Goal: Task Accomplishment & Management: Use online tool/utility

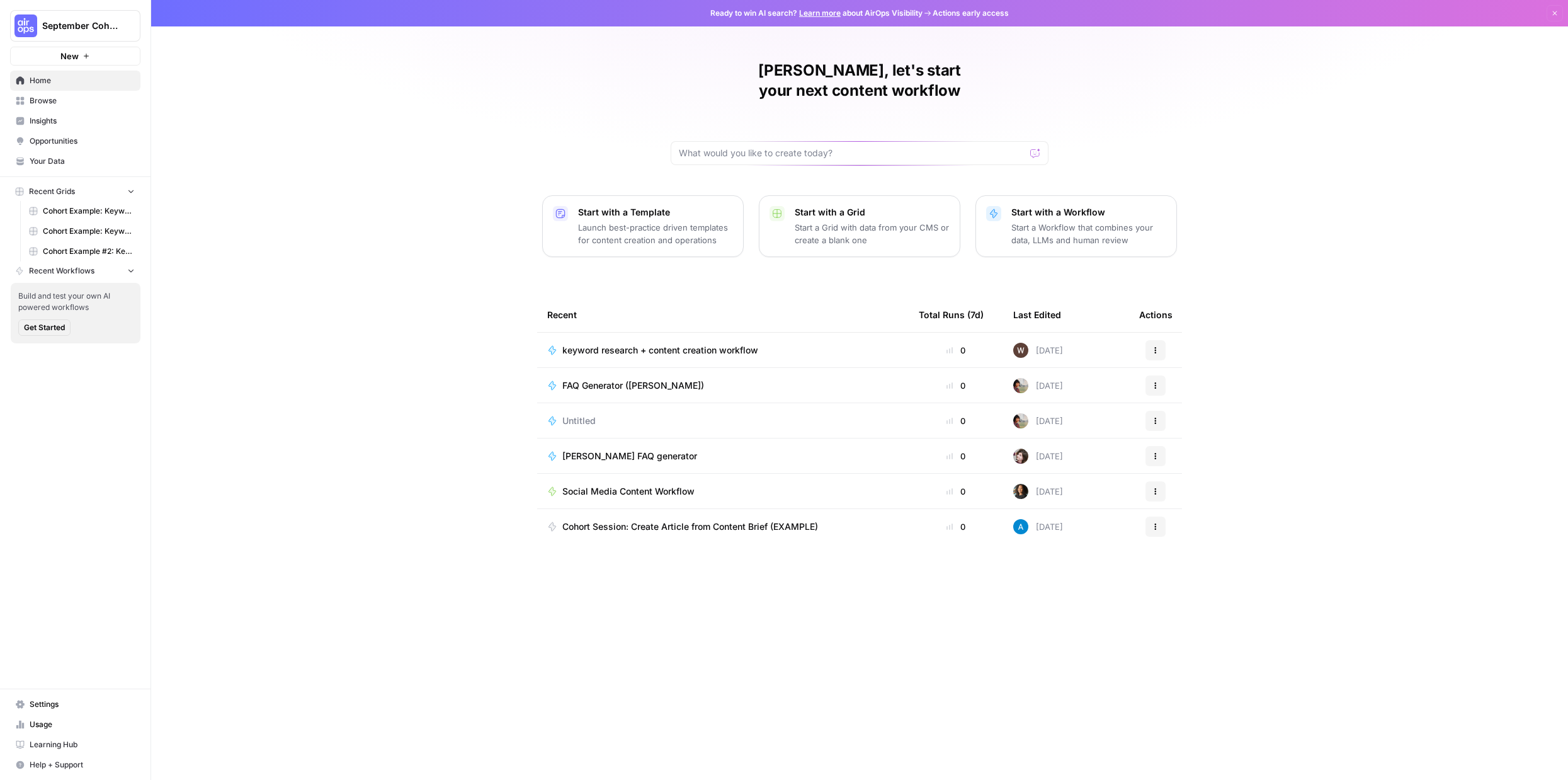
click at [686, 221] on p "Launch best-practice driven templates for content creation and operations" at bounding box center [656, 233] width 155 height 25
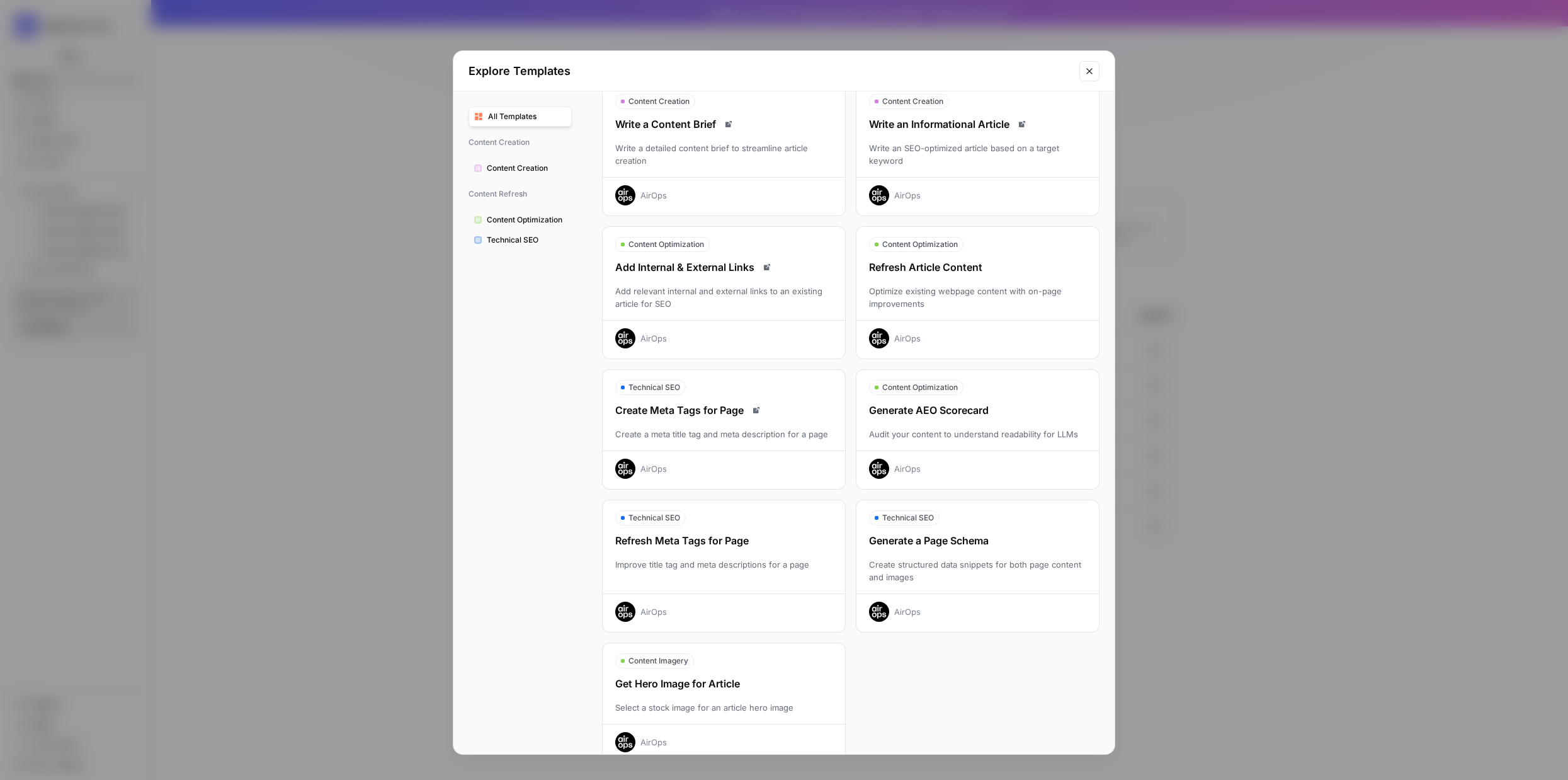
scroll to position [83, 0]
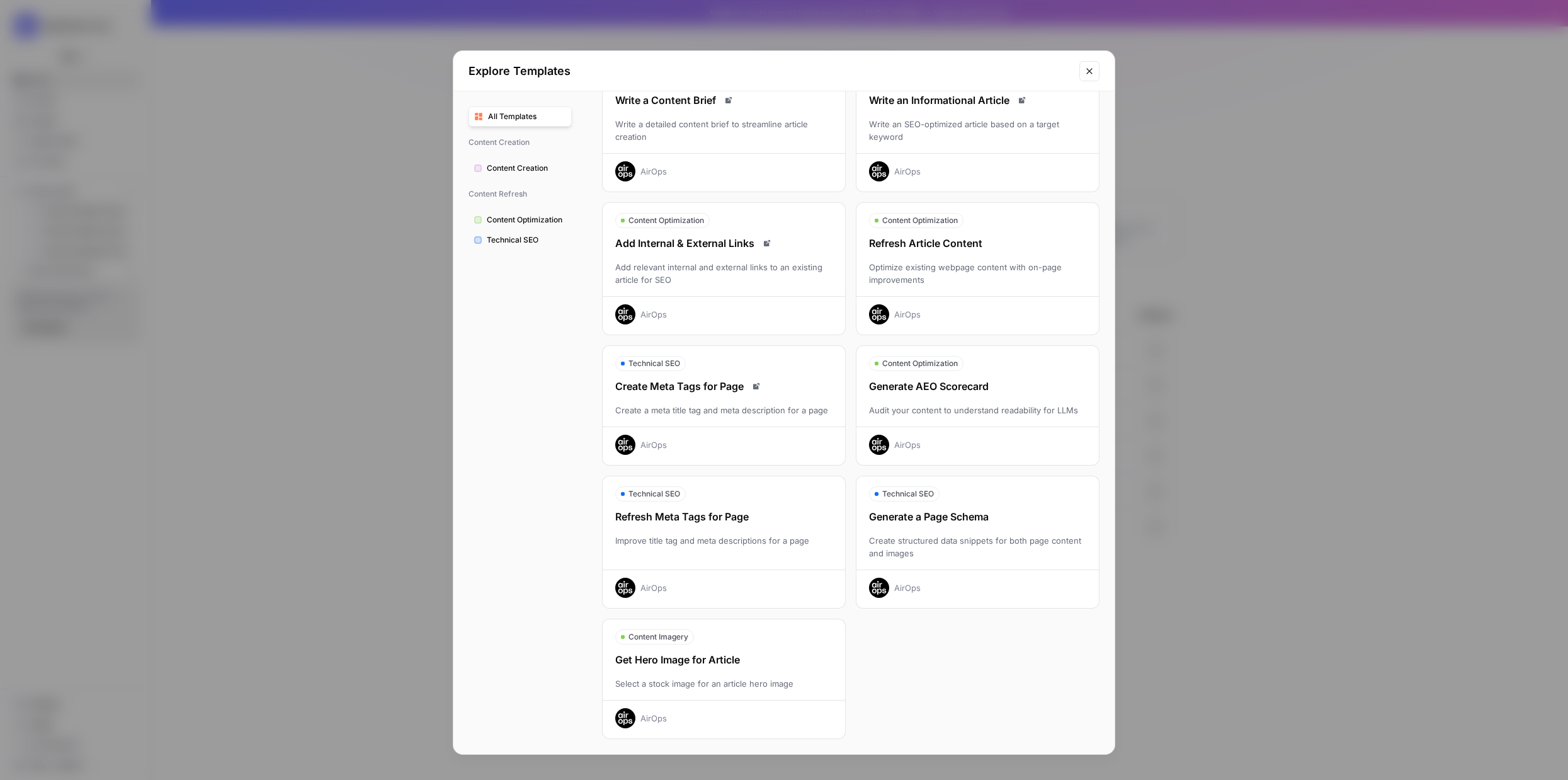
click at [1090, 73] on icon "Close modal" at bounding box center [1089, 70] width 10 height 10
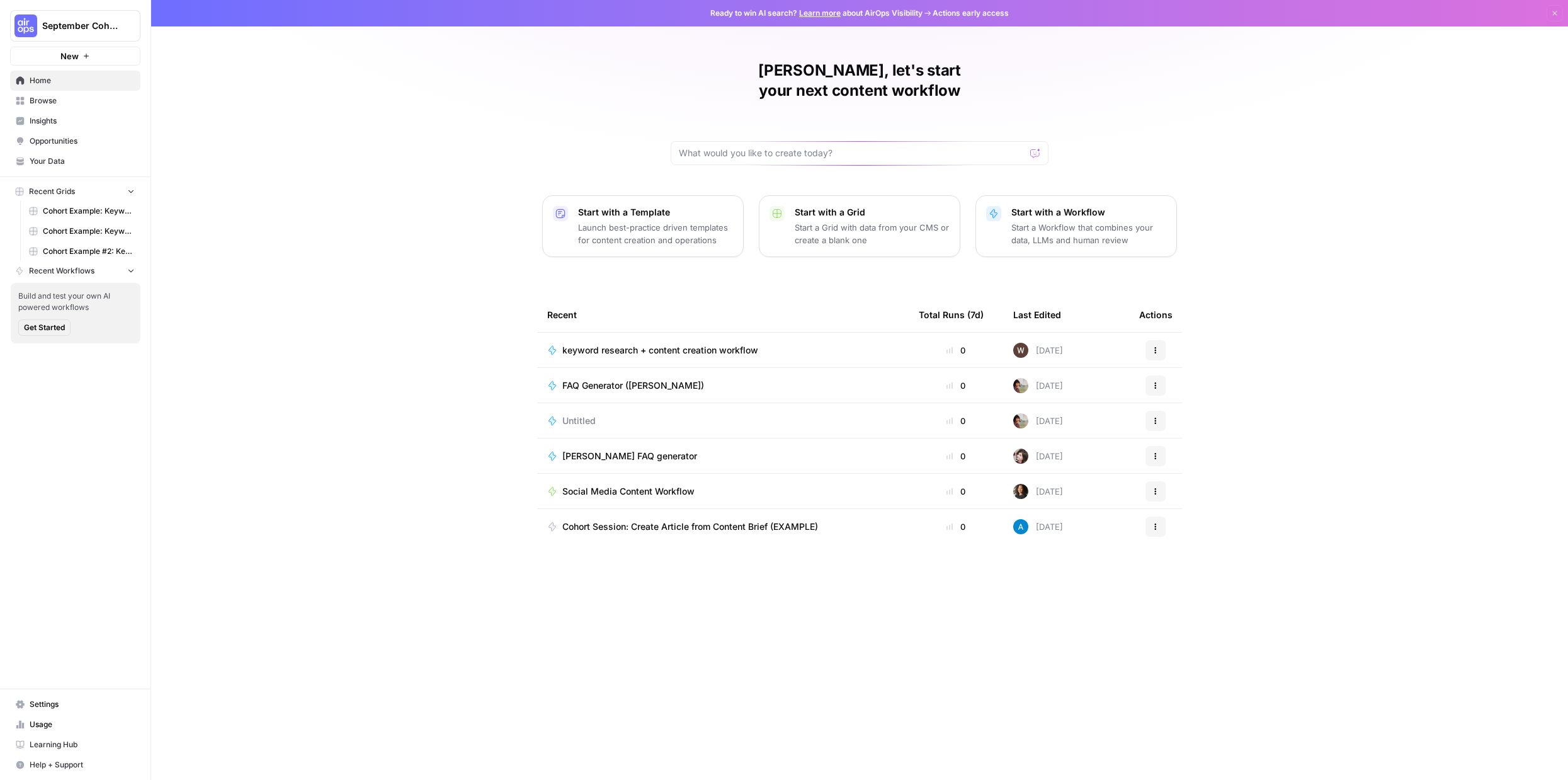
click at [1066, 206] on p "Start with a Workflow" at bounding box center [1088, 212] width 155 height 13
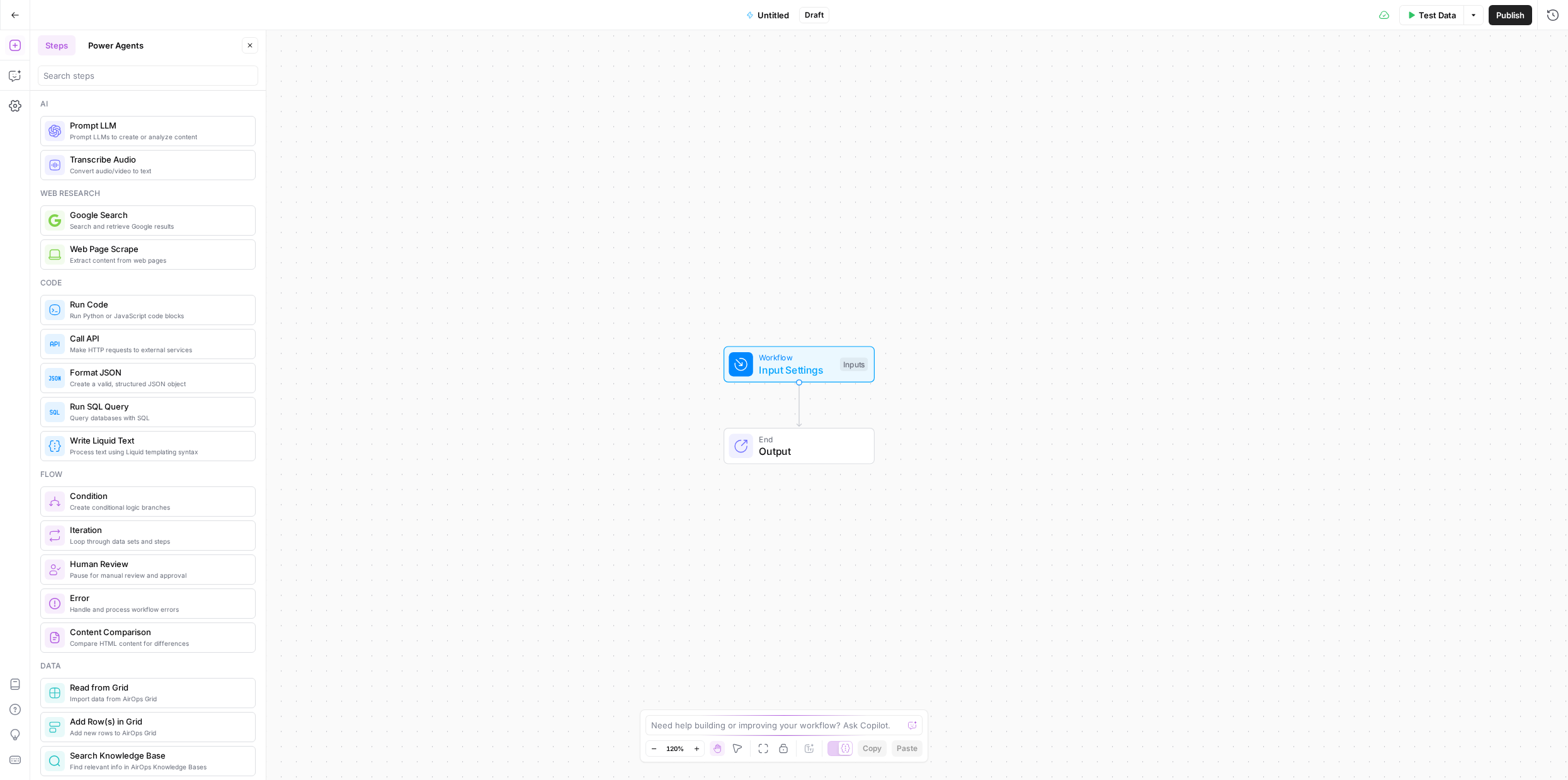
click at [162, 263] on span "Extract content from web pages" at bounding box center [157, 260] width 175 height 10
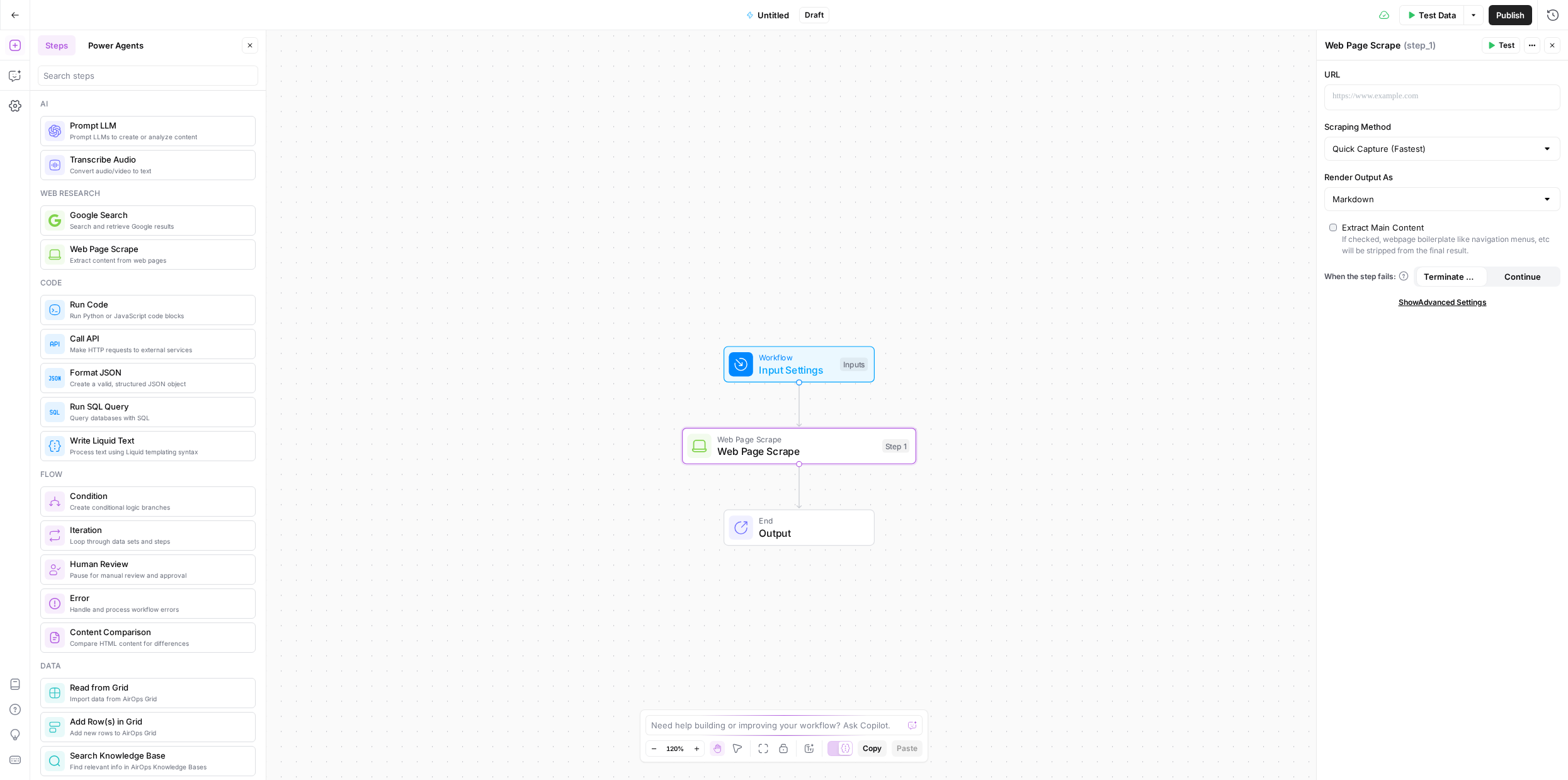
click at [807, 441] on span "Web Page Scrape" at bounding box center [796, 439] width 158 height 12
click at [823, 455] on span "Web Page Scrape" at bounding box center [796, 451] width 158 height 15
click at [825, 427] on button "Delete step" at bounding box center [823, 418] width 20 height 20
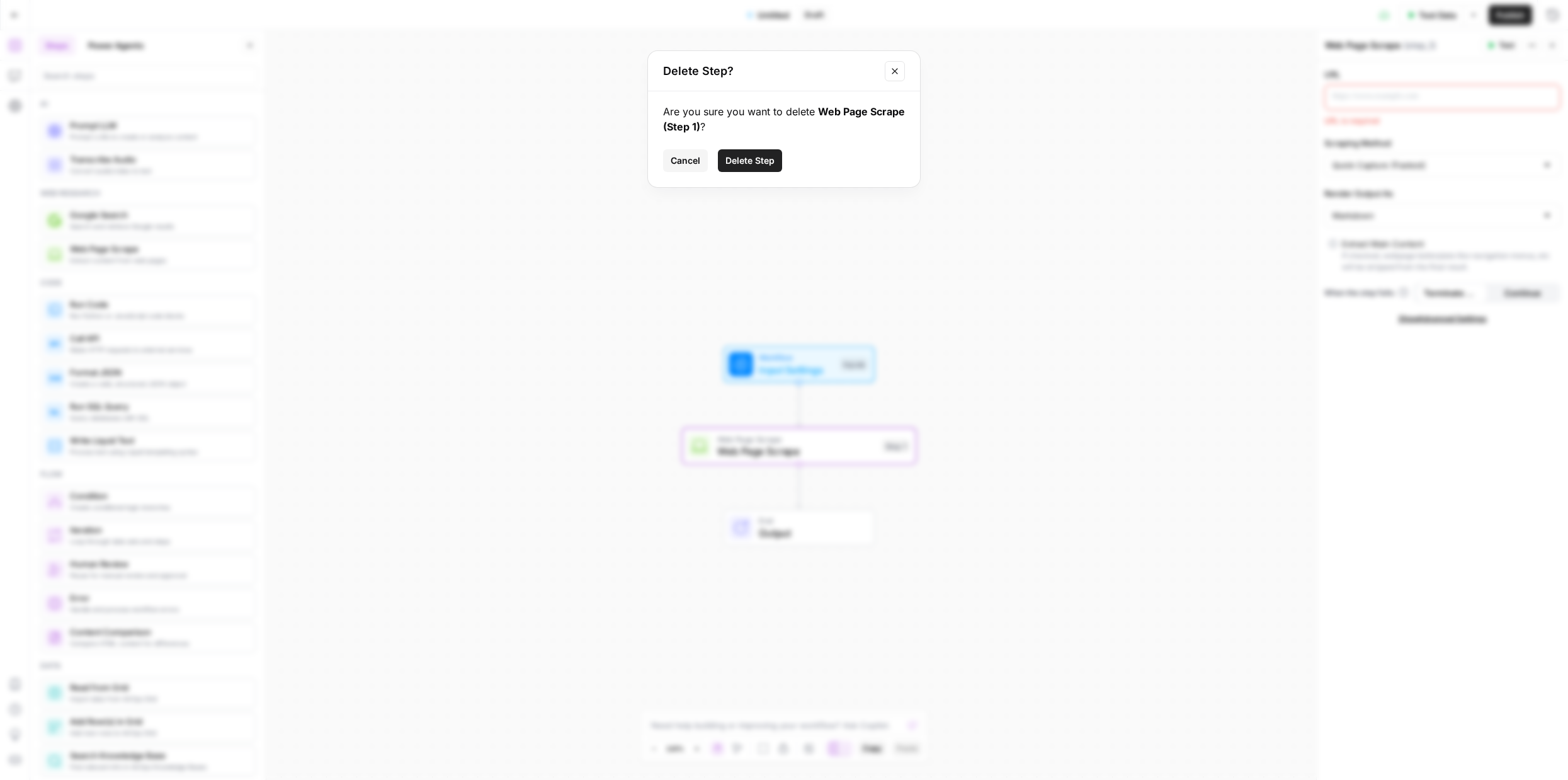
click at [753, 159] on span "Delete Step" at bounding box center [750, 161] width 49 height 13
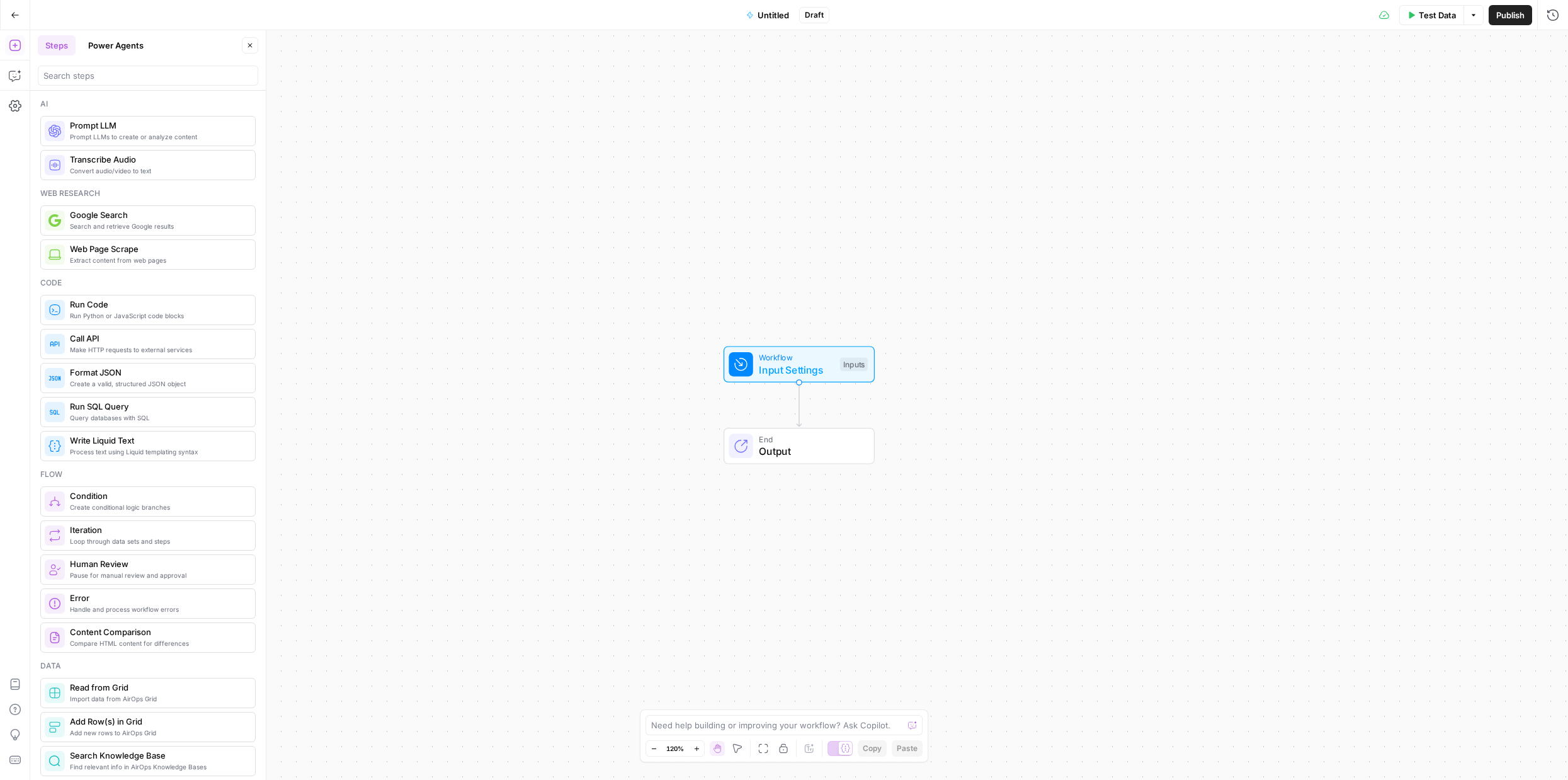
click at [172, 318] on span "Run Python or JavaScript code blocks" at bounding box center [157, 315] width 175 height 10
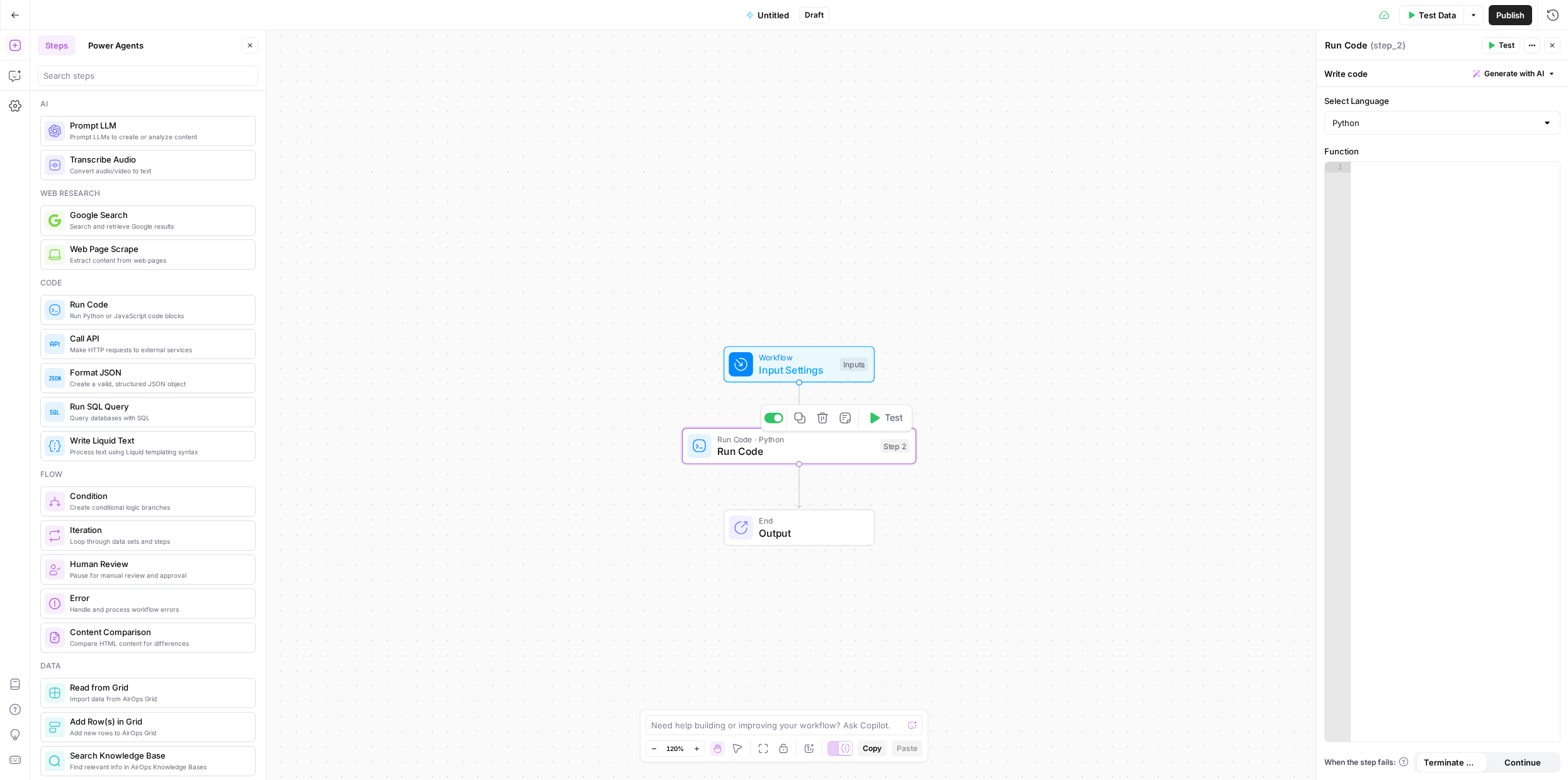
click at [823, 428] on div "Copy step Delete step Add Note Test" at bounding box center [837, 418] width 152 height 27
click at [825, 423] on icon "button" at bounding box center [823, 418] width 12 height 12
click at [746, 158] on span "Delete Step" at bounding box center [750, 161] width 49 height 13
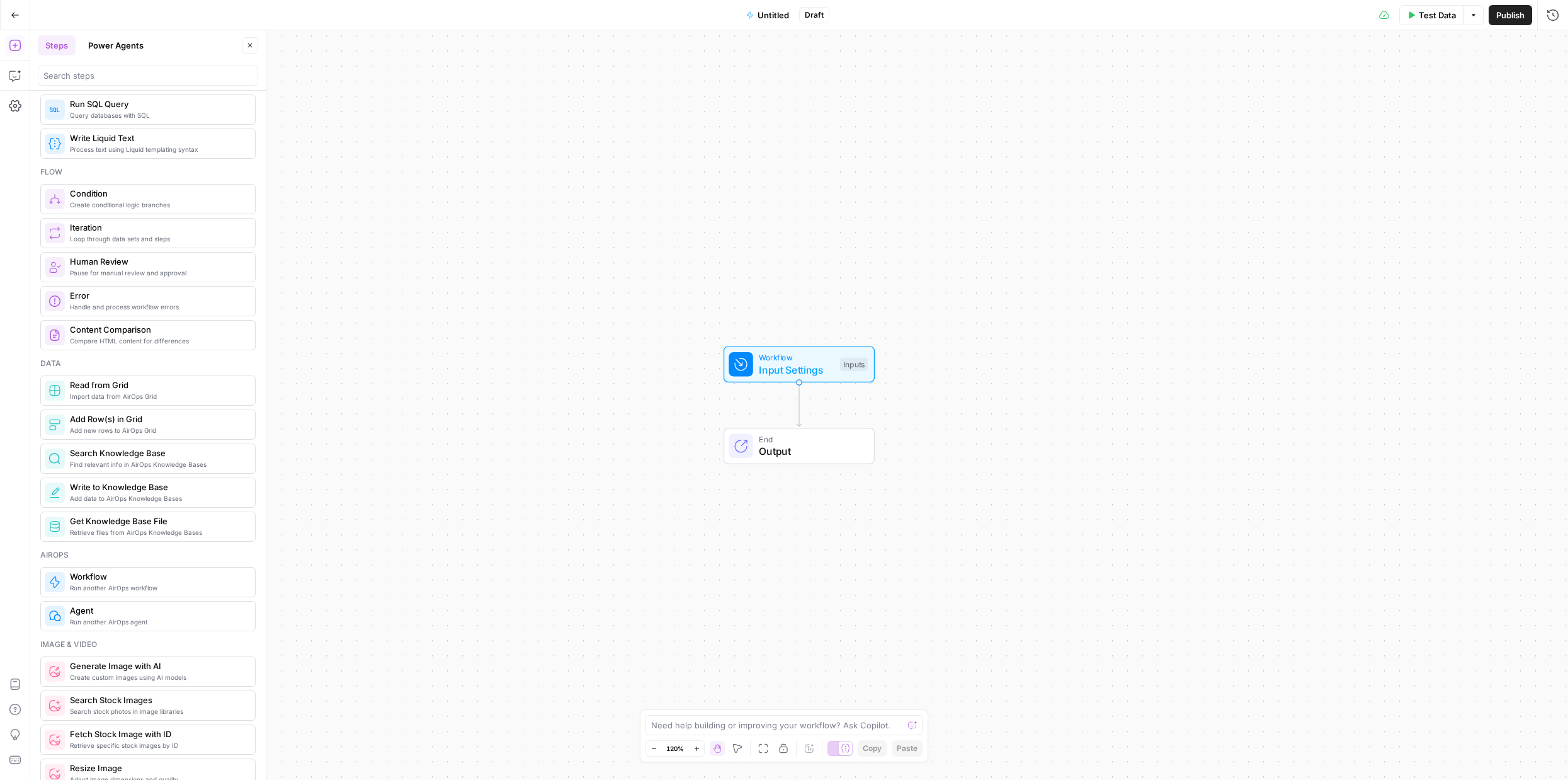
scroll to position [363, 0]
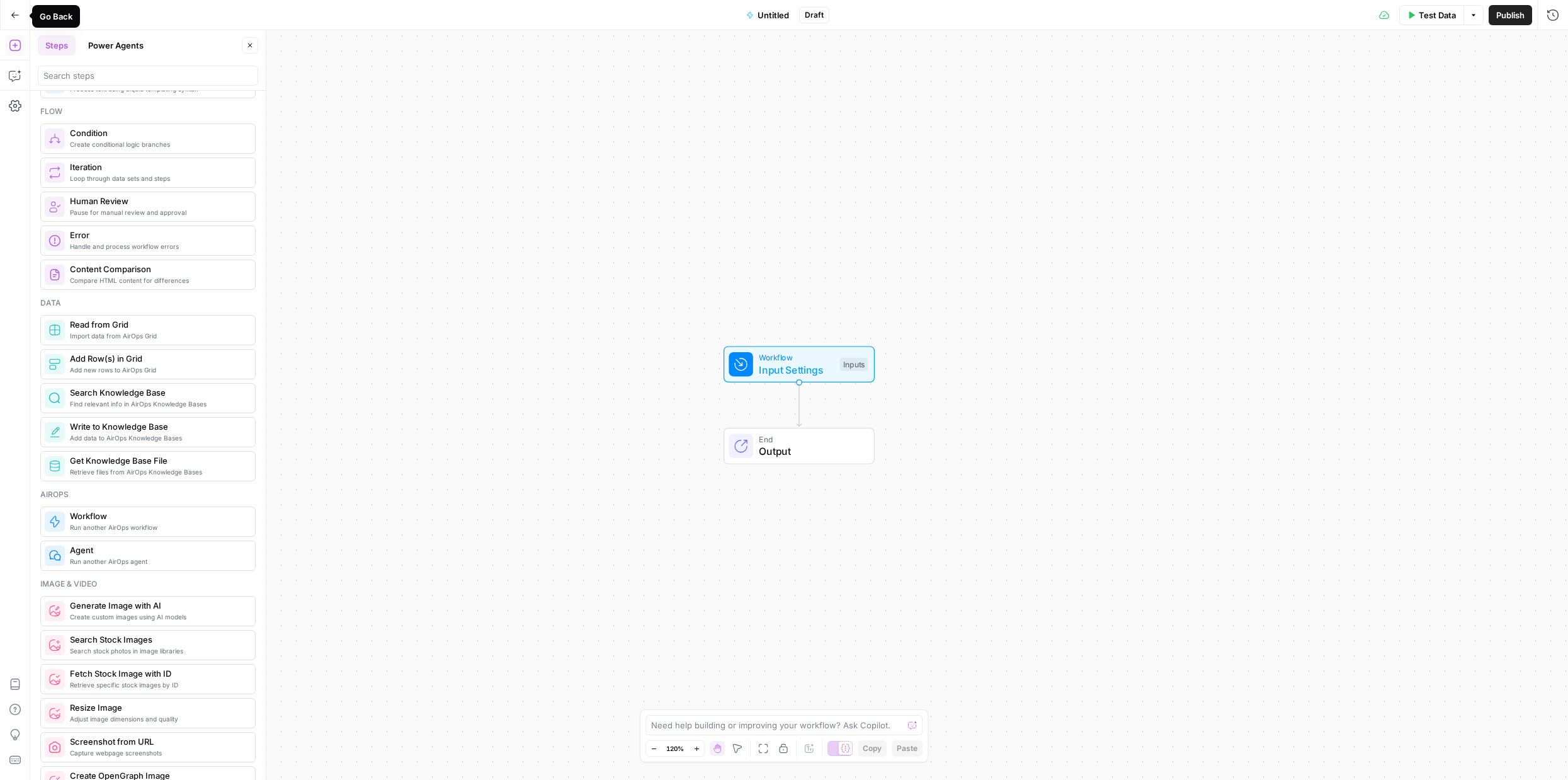
drag, startPoint x: 19, startPoint y: 9, endPoint x: 109, endPoint y: 102, distance: 129.4
click at [105, 99] on body "September Cohort New Home Browse Insights Opportunities Your Data Recent Grids …" at bounding box center [784, 390] width 1568 height 780
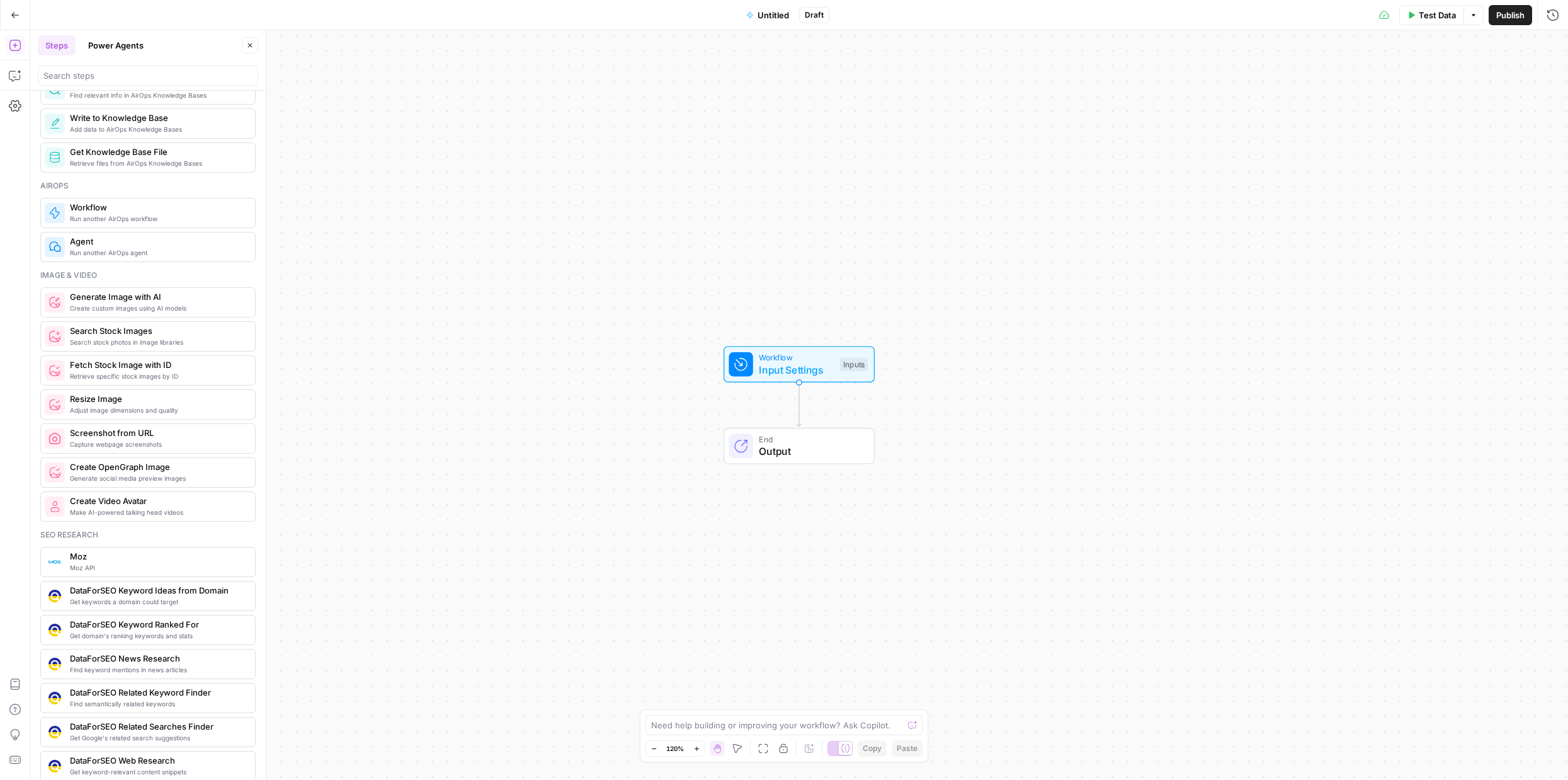
scroll to position [0, 0]
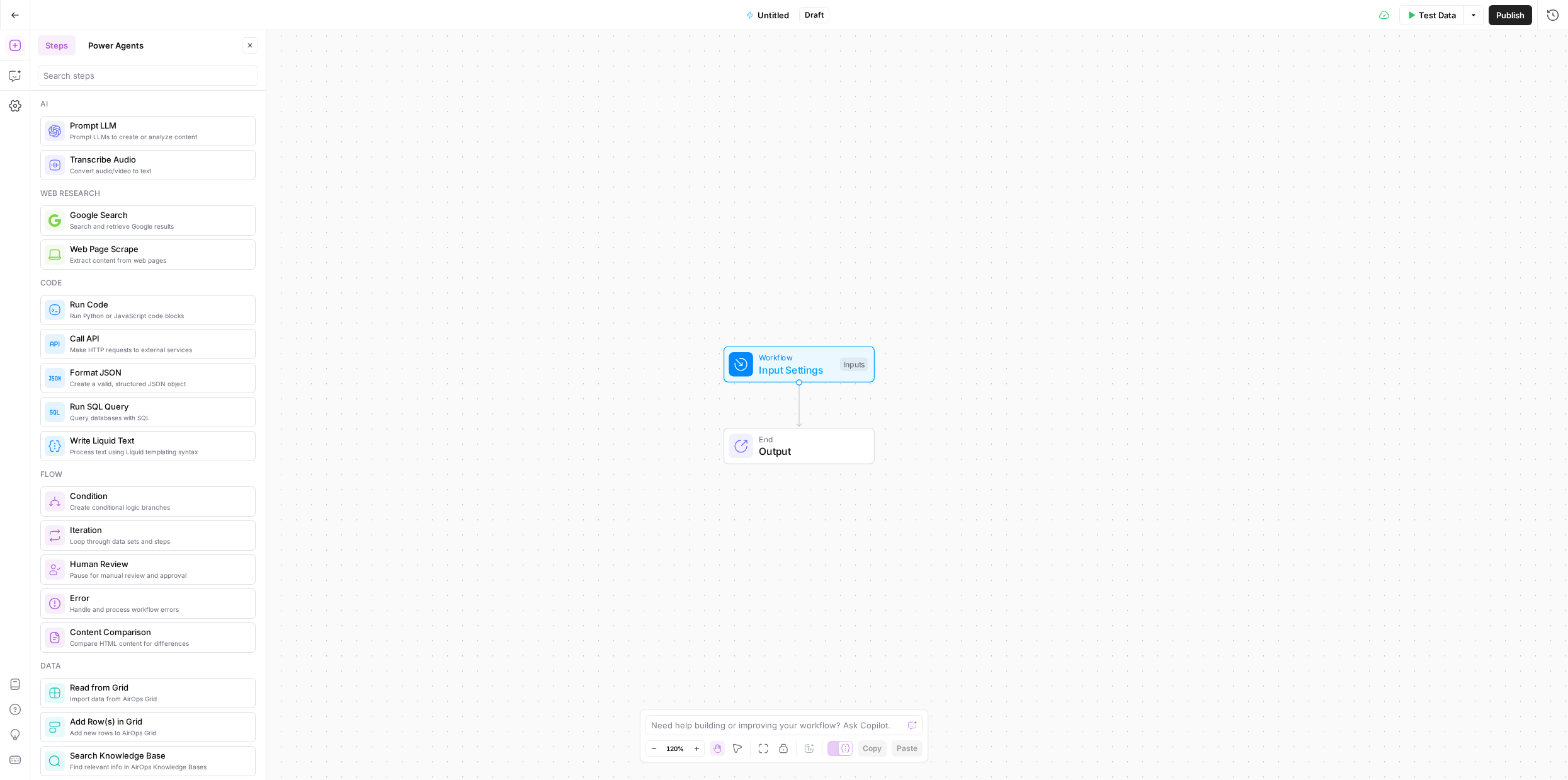
click at [174, 168] on span "Convert audio/video to text" at bounding box center [157, 171] width 175 height 10
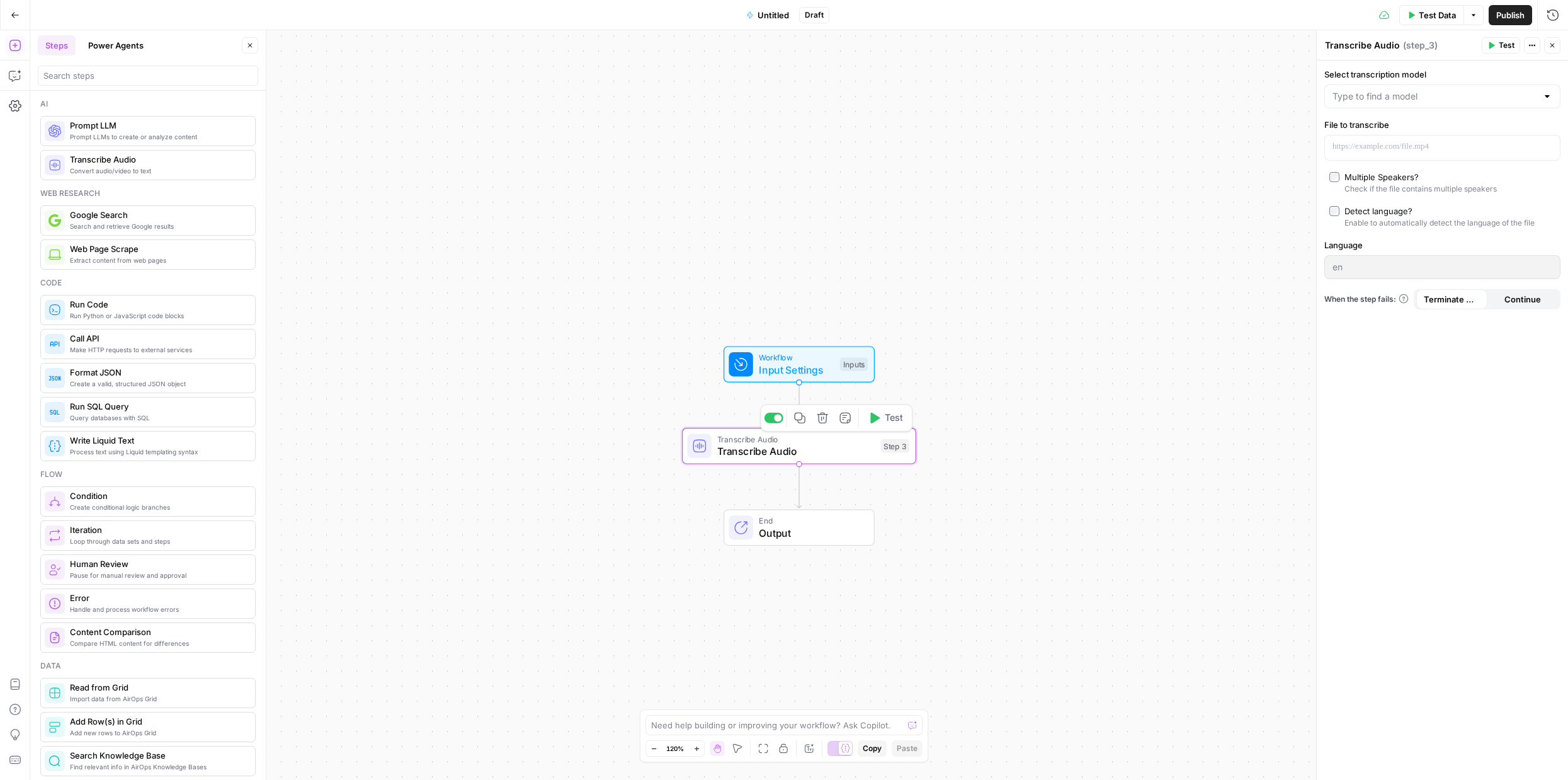
click at [825, 423] on icon "button" at bounding box center [823, 418] width 12 height 12
click at [750, 165] on span "Delete Step" at bounding box center [750, 161] width 49 height 13
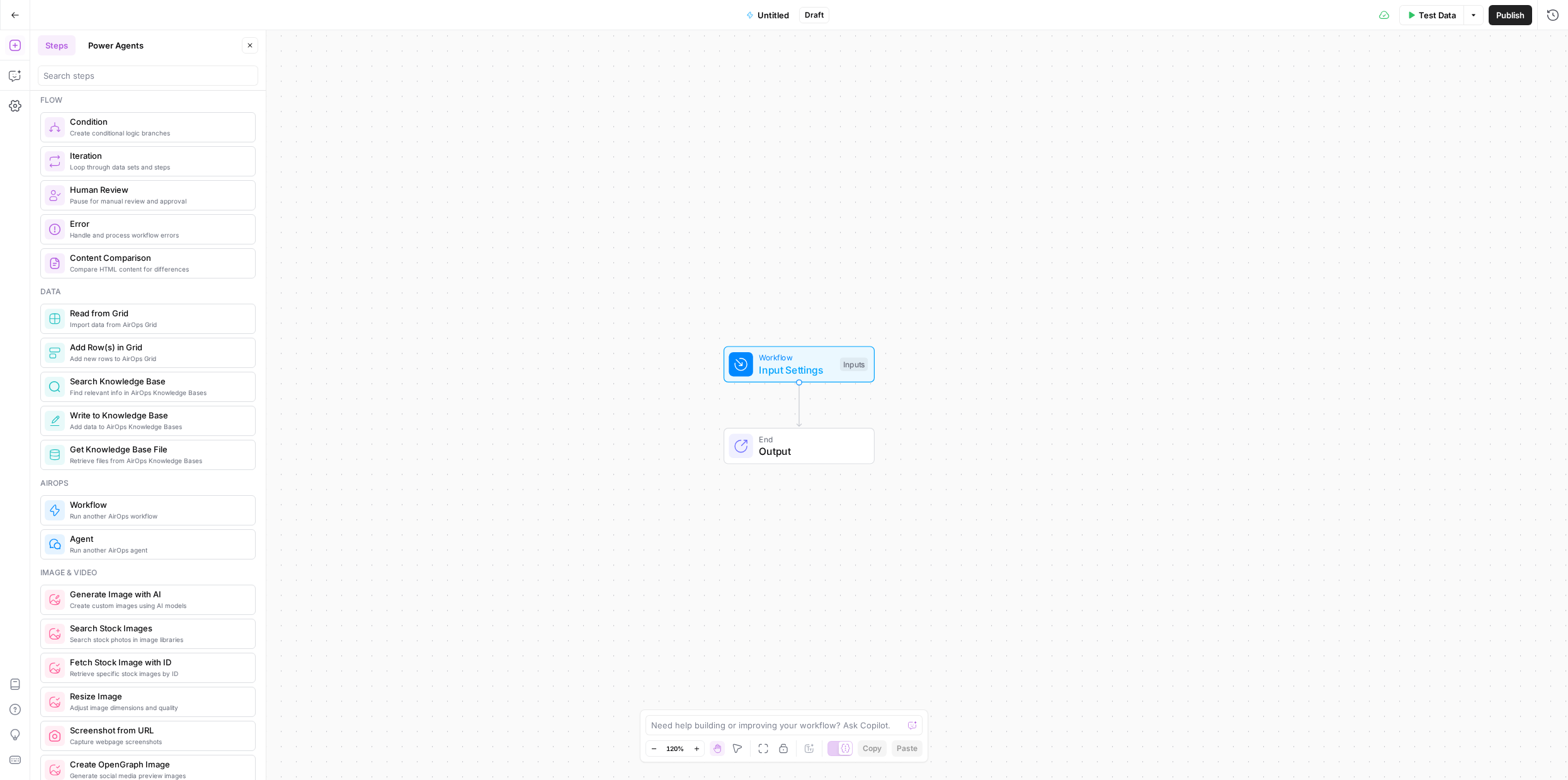
scroll to position [377, 0]
click at [158, 255] on span "Content Comparison" at bounding box center [157, 254] width 175 height 13
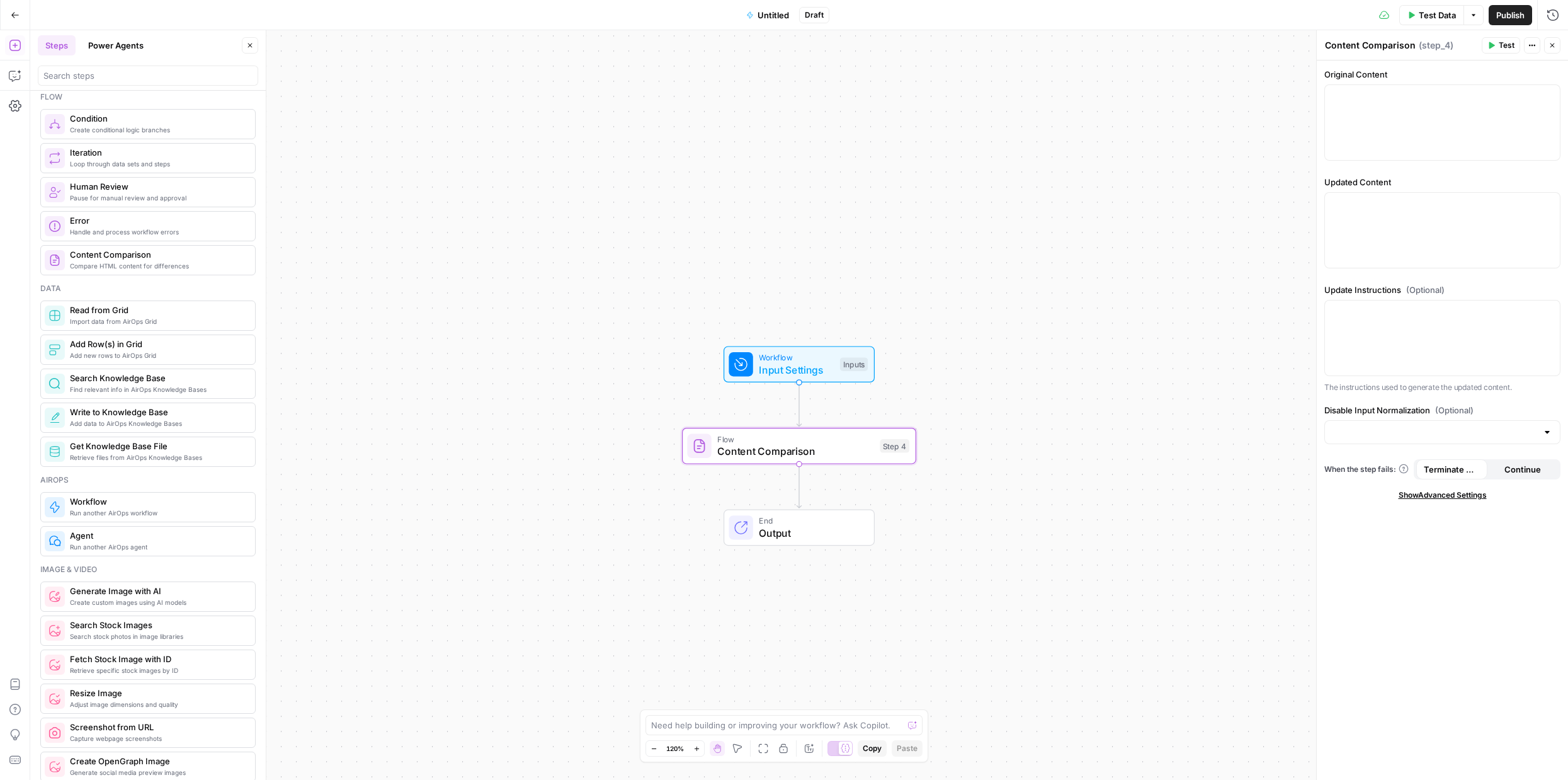
click at [1533, 42] on icon "button" at bounding box center [1532, 45] width 8 height 8
click at [818, 420] on icon "button" at bounding box center [822, 418] width 11 height 11
click at [741, 161] on span "Delete Step" at bounding box center [750, 161] width 49 height 13
click at [152, 265] on span "Compare HTML content for differences" at bounding box center [157, 265] width 175 height 10
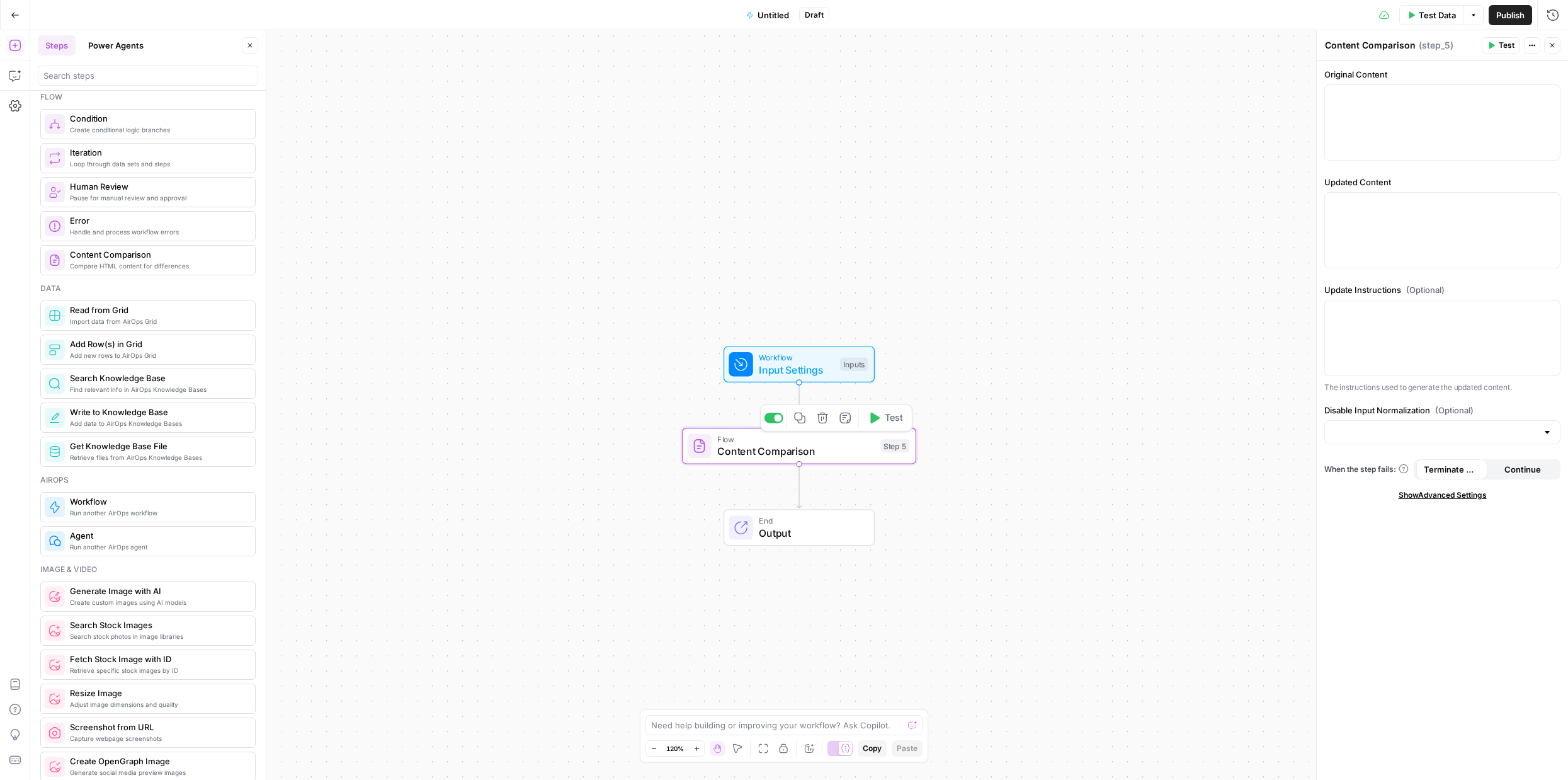
click at [696, 447] on img at bounding box center [699, 446] width 15 height 15
click at [824, 420] on icon "button" at bounding box center [823, 418] width 12 height 12
click at [761, 162] on span "Delete Step" at bounding box center [750, 161] width 49 height 13
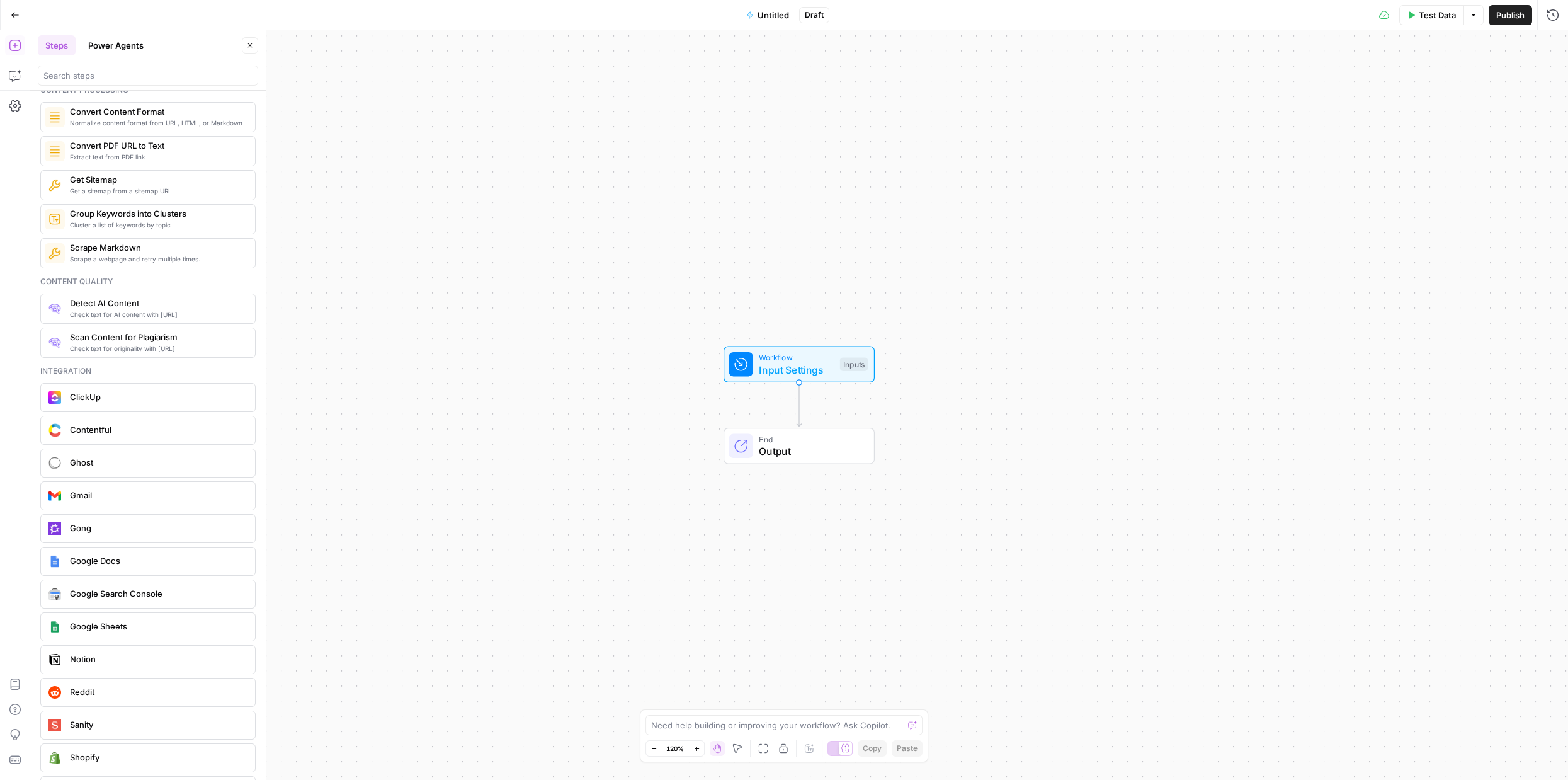
scroll to position [2066, 0]
click at [11, 9] on button "Go Back" at bounding box center [15, 15] width 23 height 23
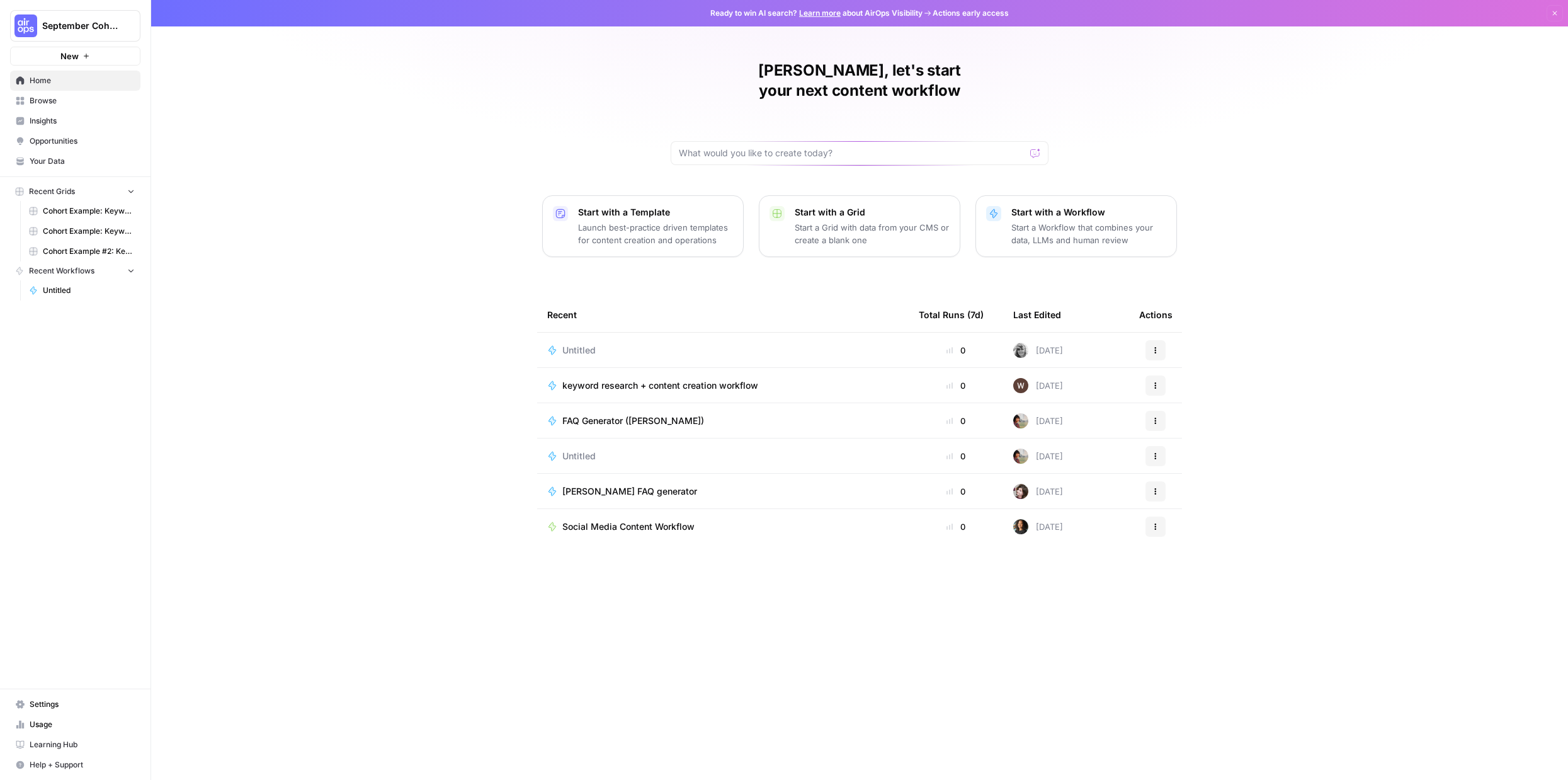
click at [579, 344] on span "Untitled" at bounding box center [579, 350] width 33 height 13
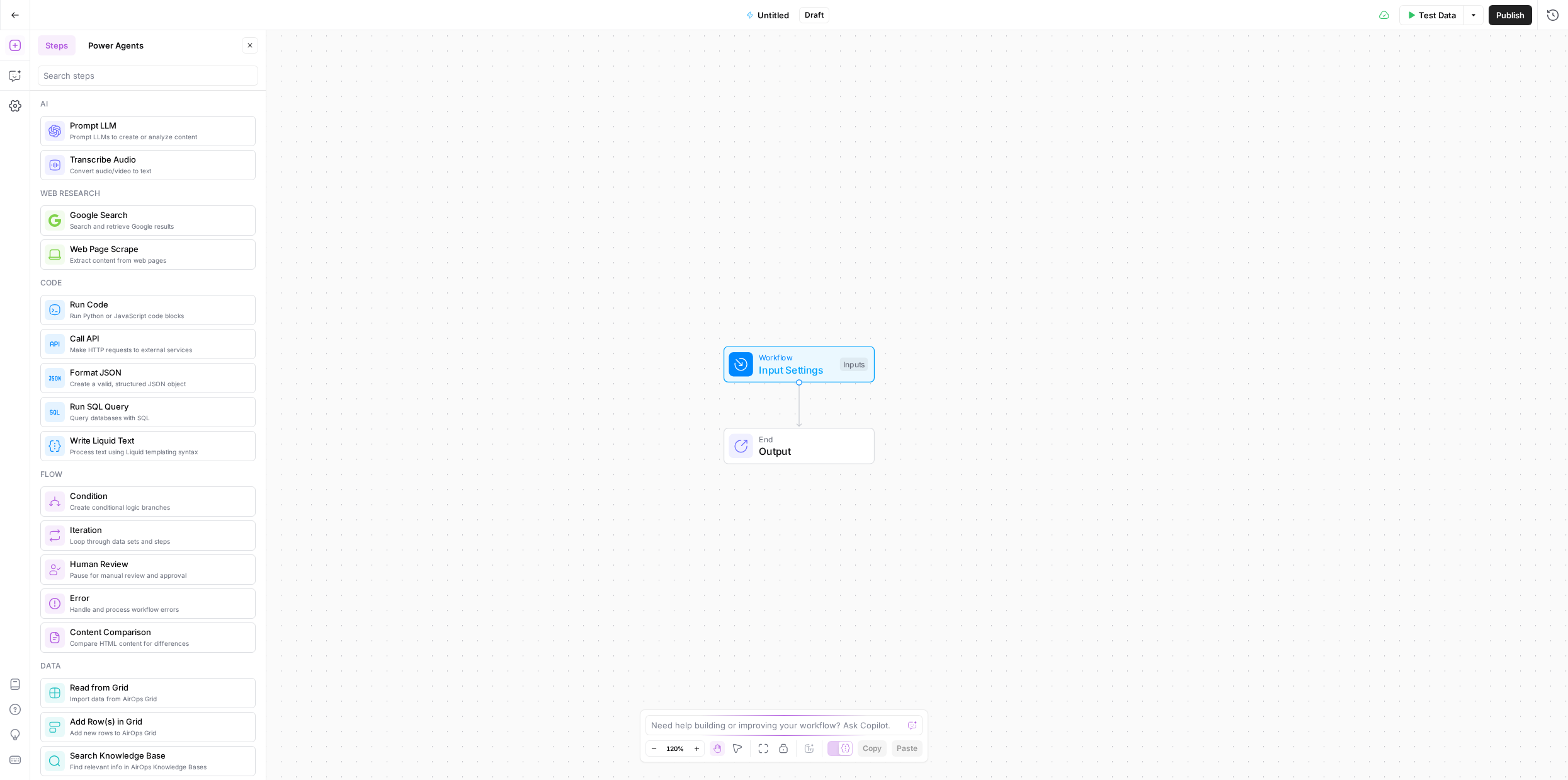
click at [138, 42] on button "Power Agents" at bounding box center [115, 45] width 70 height 20
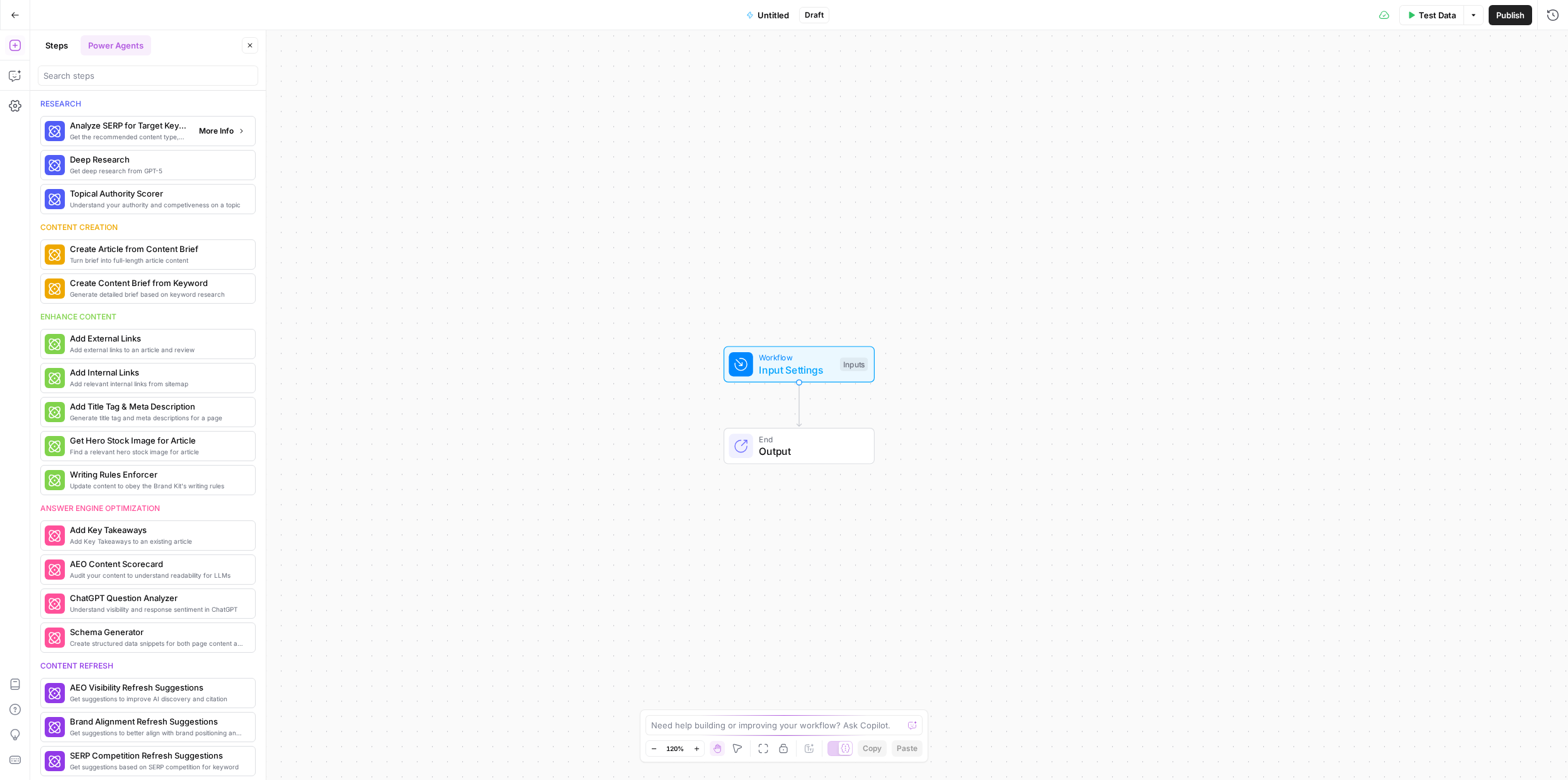
click at [130, 132] on span "Get the recommended content type, compare SERP headers, and analyze SERP patter…" at bounding box center [129, 136] width 119 height 10
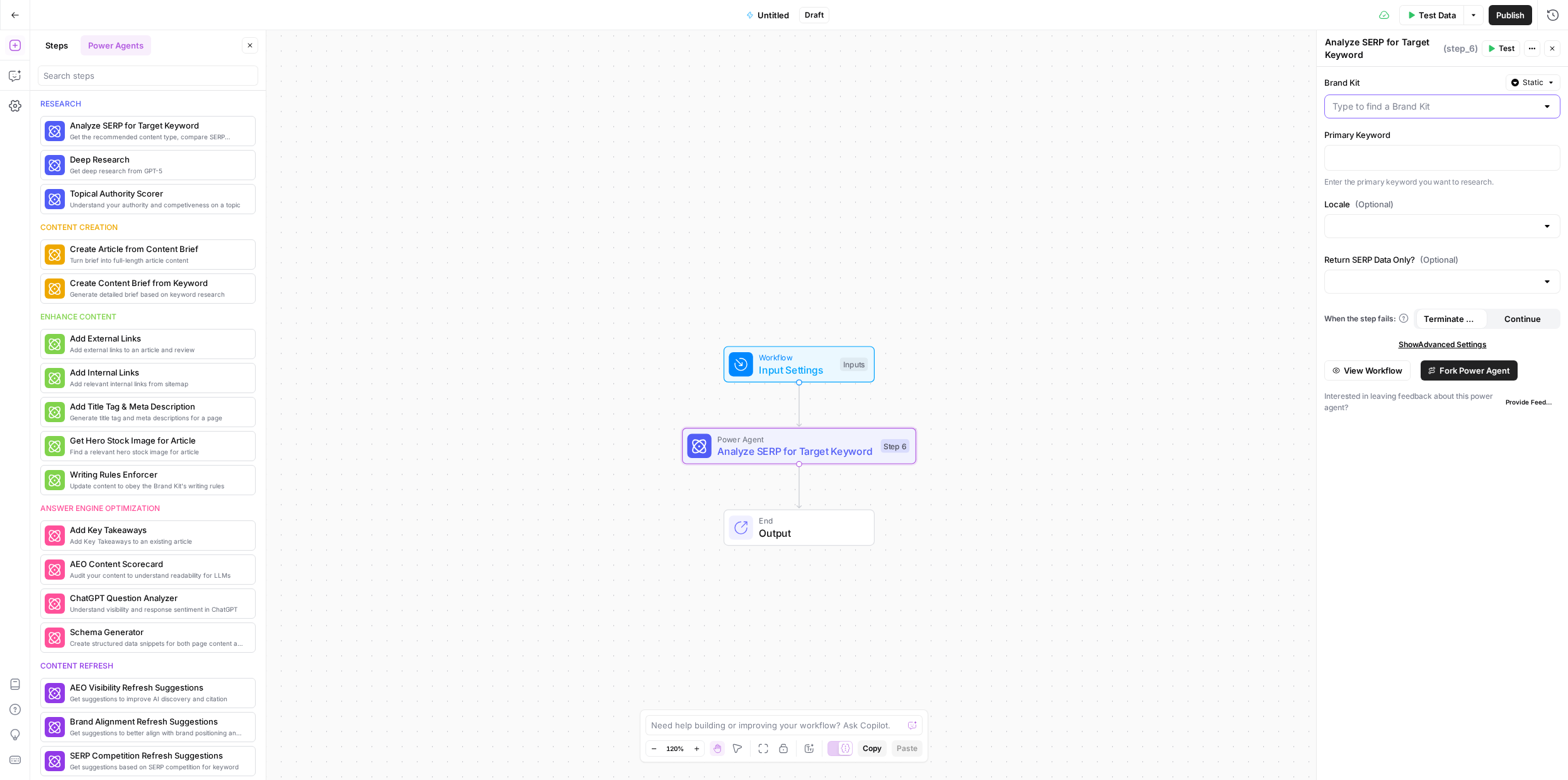
click at [1384, 108] on input "Brand Kit" at bounding box center [1435, 106] width 205 height 13
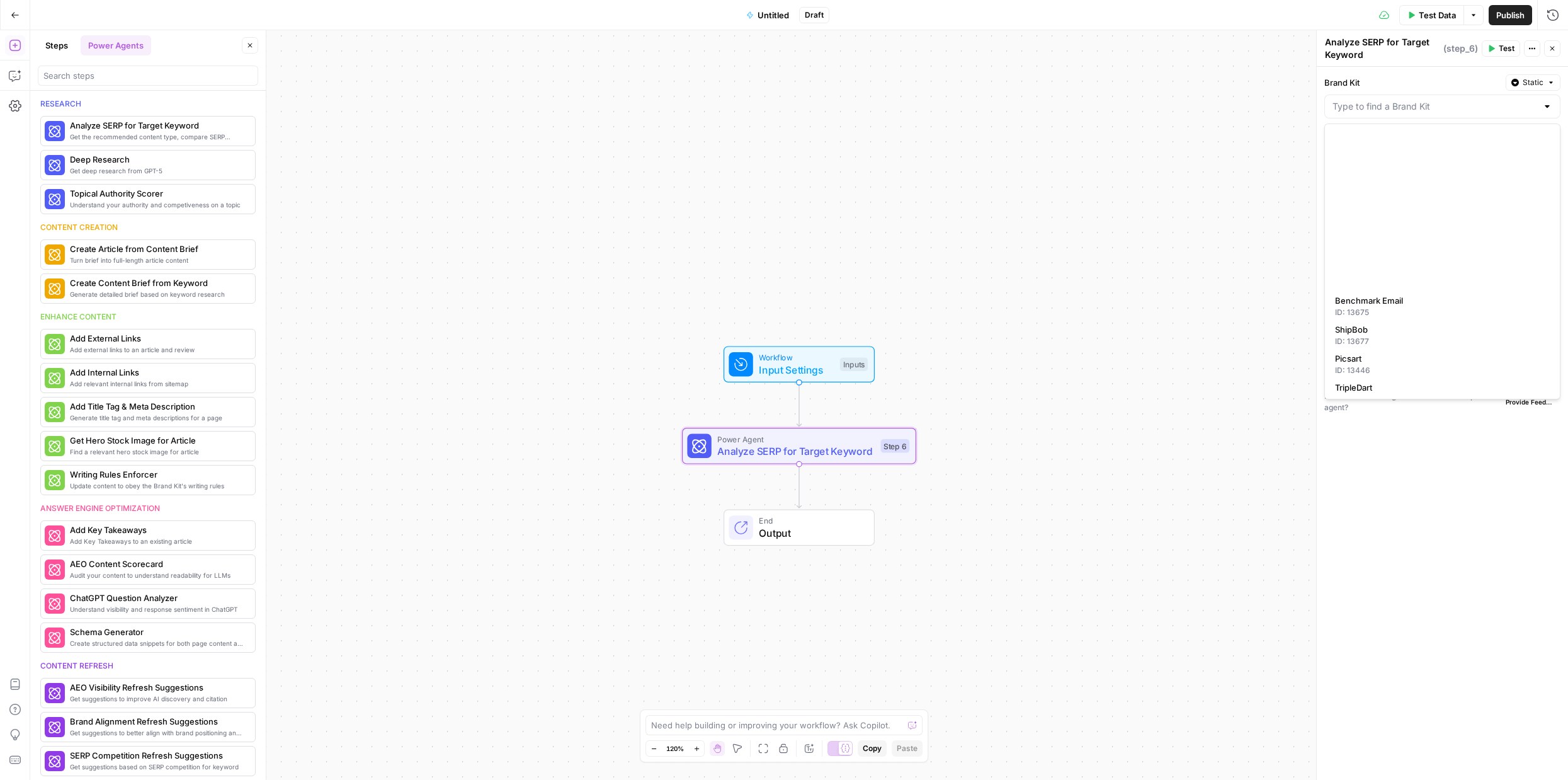
scroll to position [691, 0]
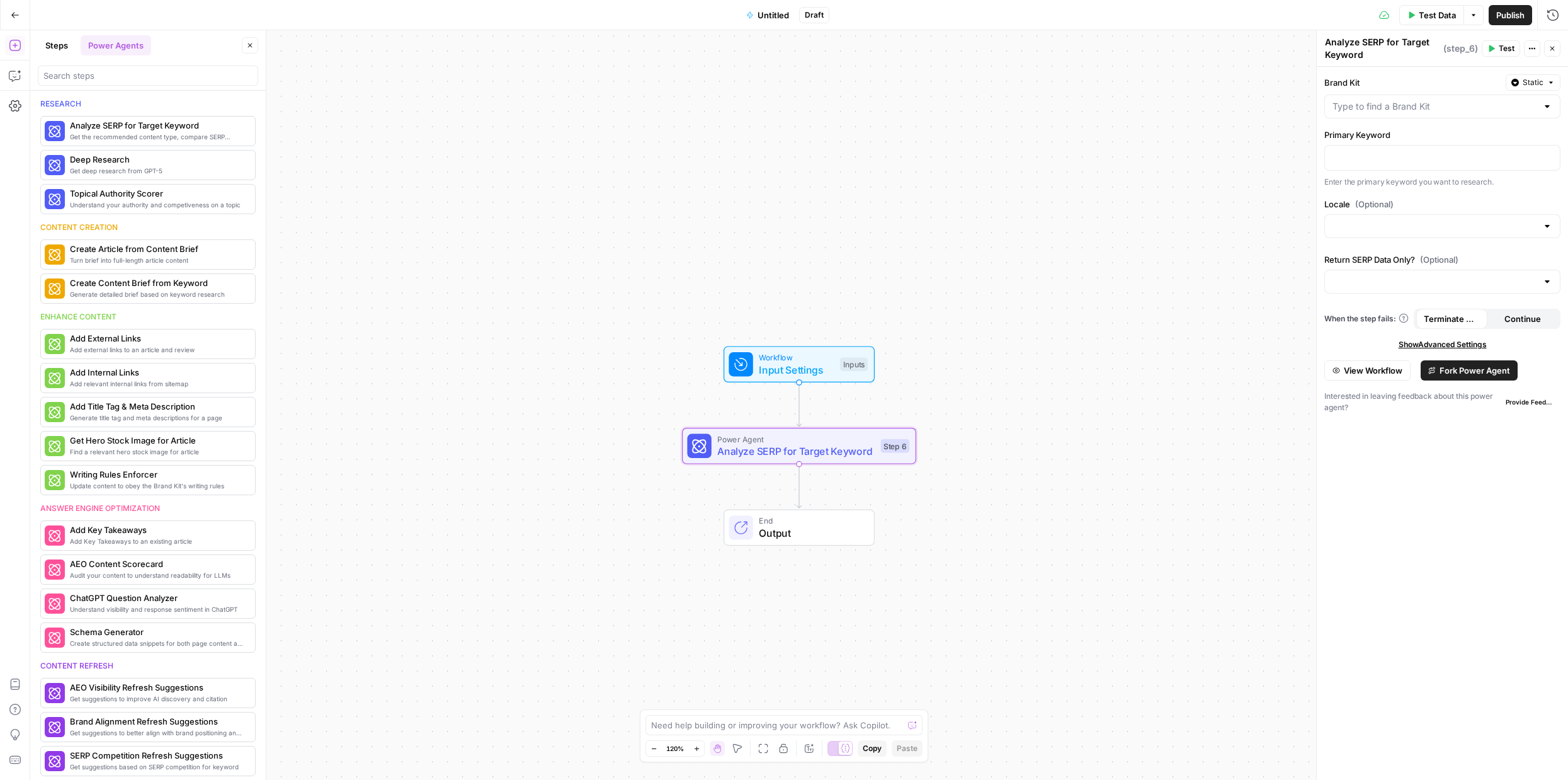
click at [1413, 467] on div "Brand Kit Static Primary Keyword Enter the primary keyword you want to research…" at bounding box center [1443, 423] width 252 height 713
click at [151, 387] on span "Add relevant internal links from sitemap" at bounding box center [129, 383] width 119 height 10
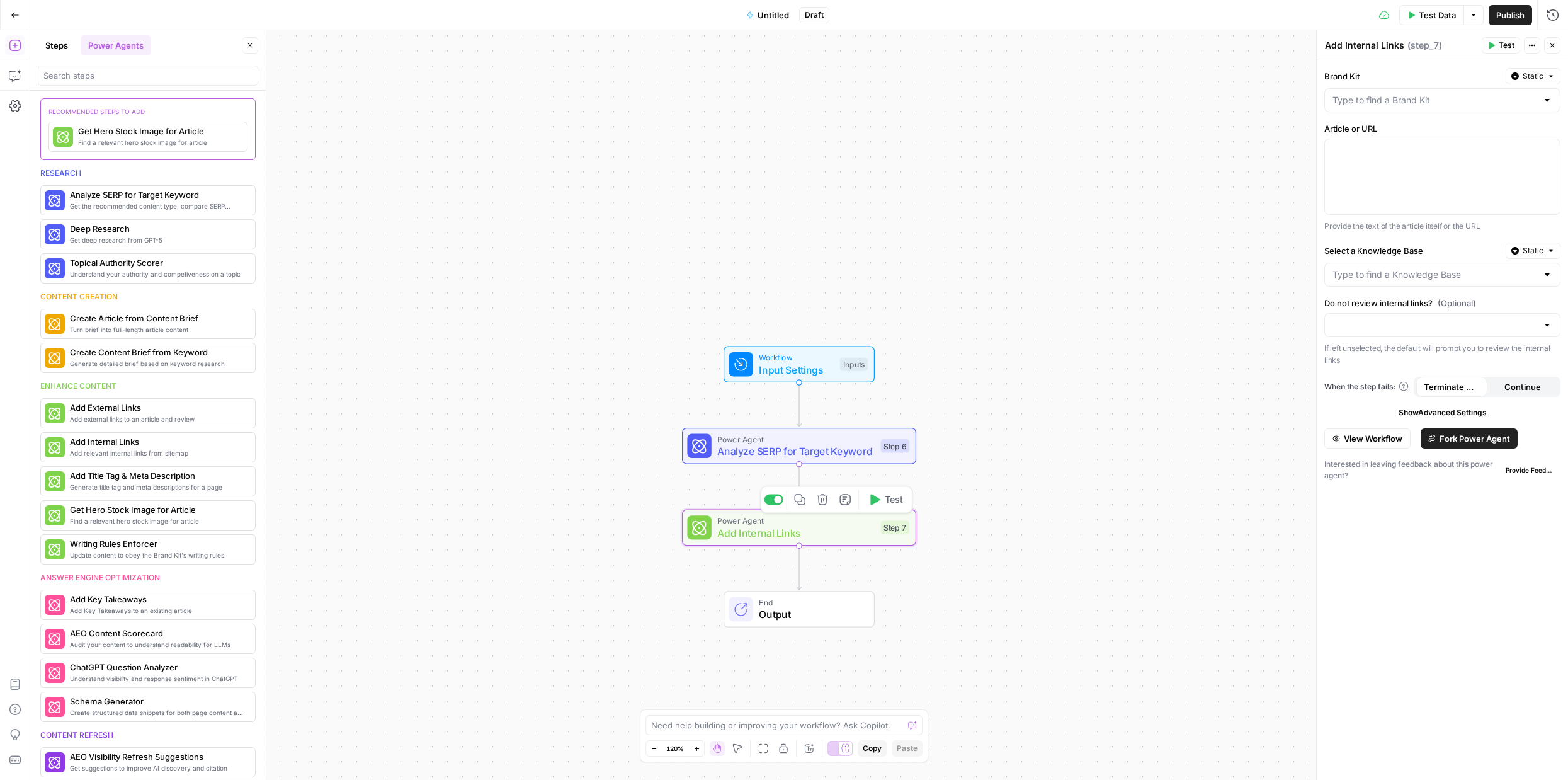
click at [827, 532] on span "Add Internal Links" at bounding box center [796, 533] width 158 height 15
click at [825, 504] on icon "button" at bounding box center [822, 499] width 11 height 11
click at [754, 158] on span "Delete Step" at bounding box center [750, 161] width 49 height 13
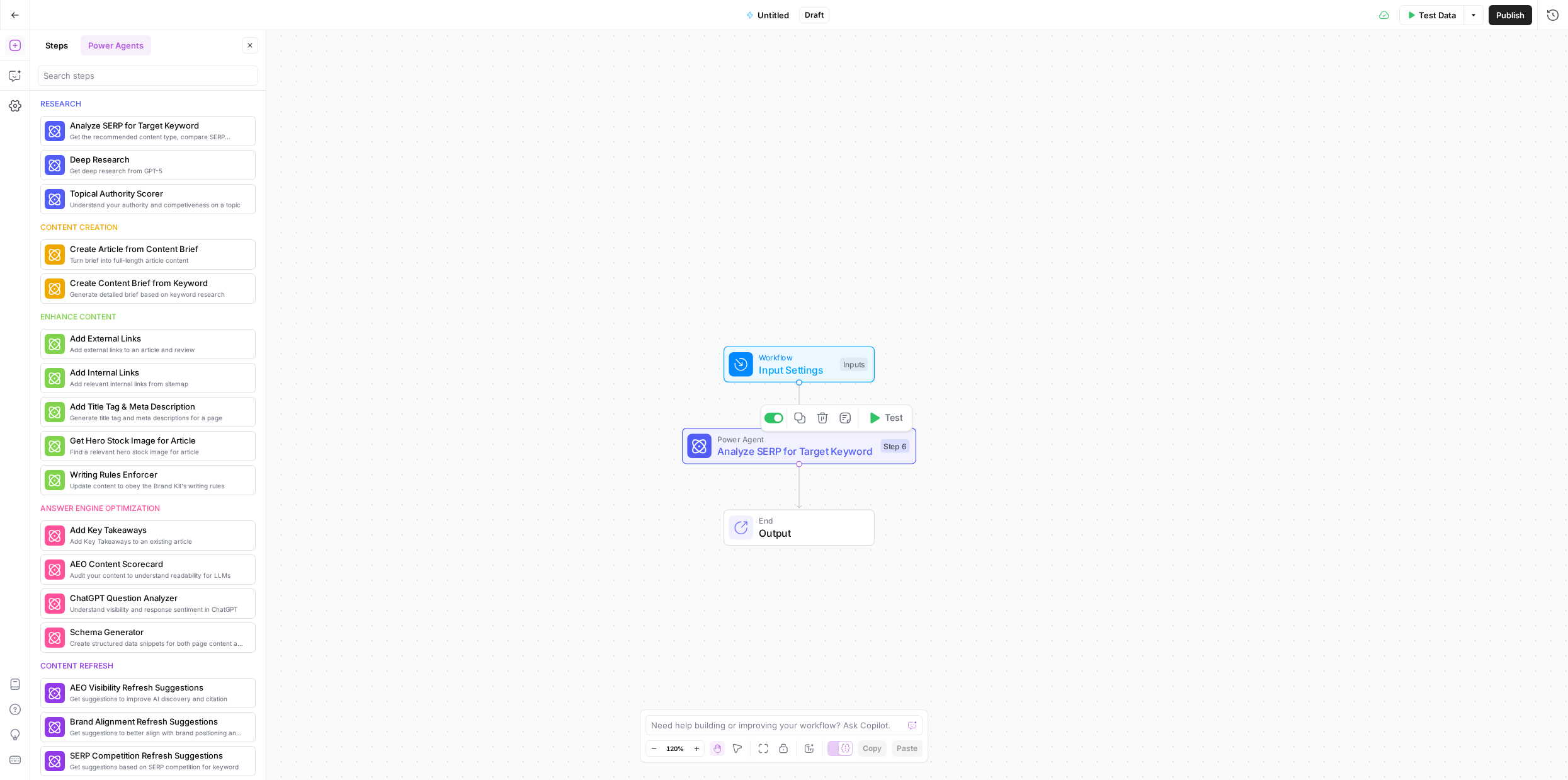
click at [822, 419] on icon "button" at bounding box center [823, 418] width 12 height 12
click at [765, 160] on span "Delete Step" at bounding box center [750, 161] width 49 height 13
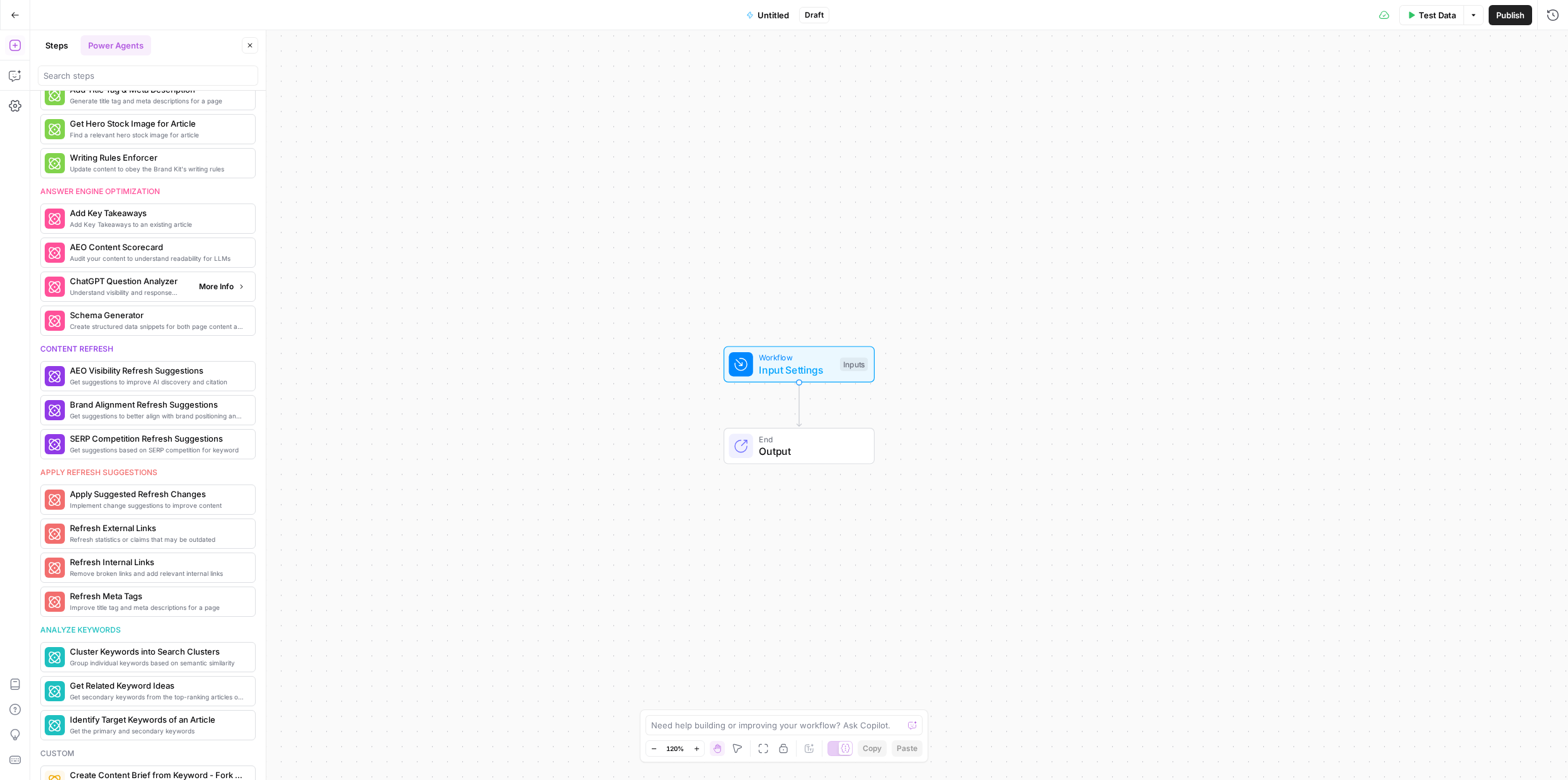
scroll to position [405, 0]
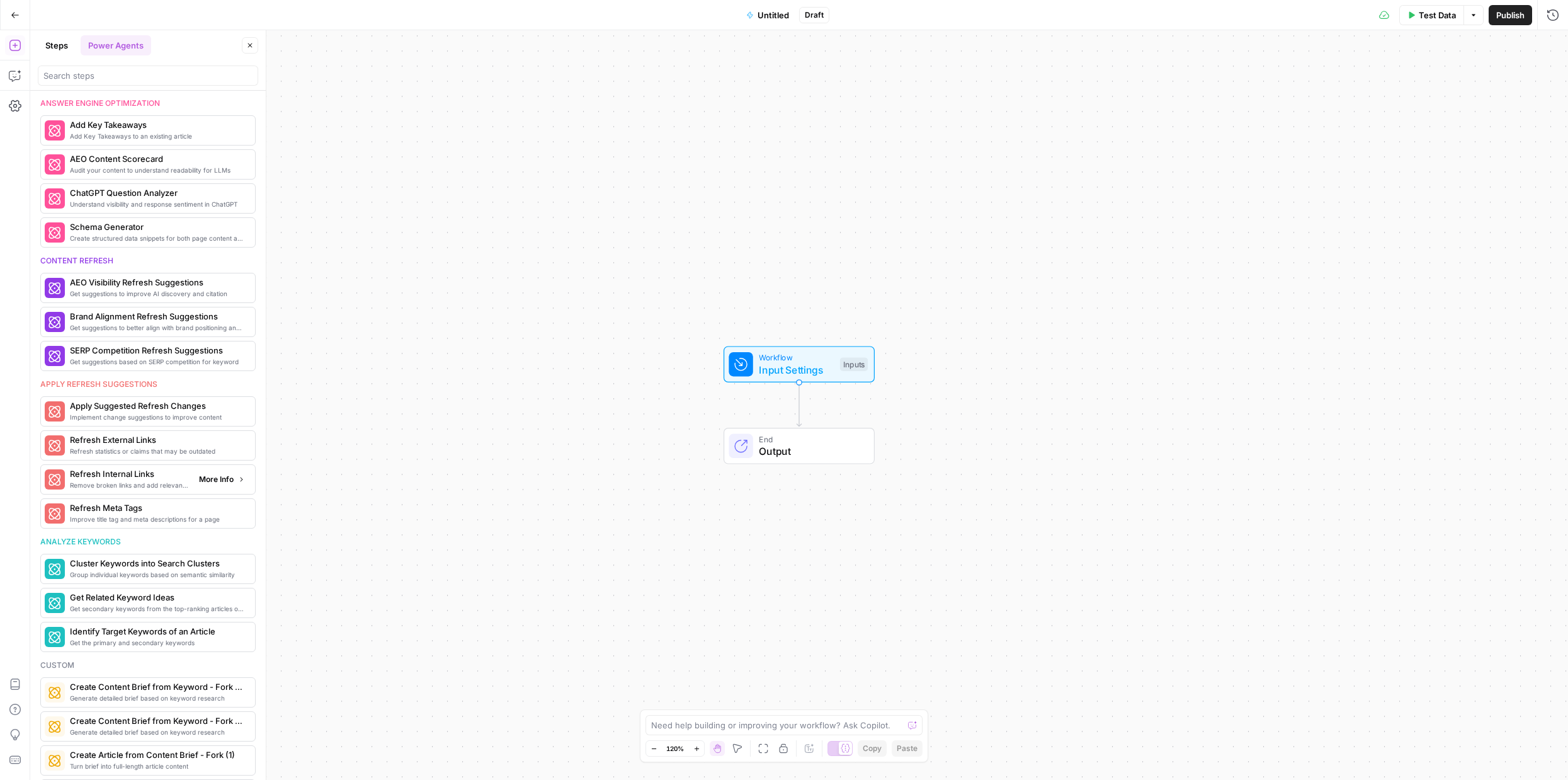
click at [166, 488] on span "Remove broken links and add relevant internal links" at bounding box center [129, 484] width 119 height 10
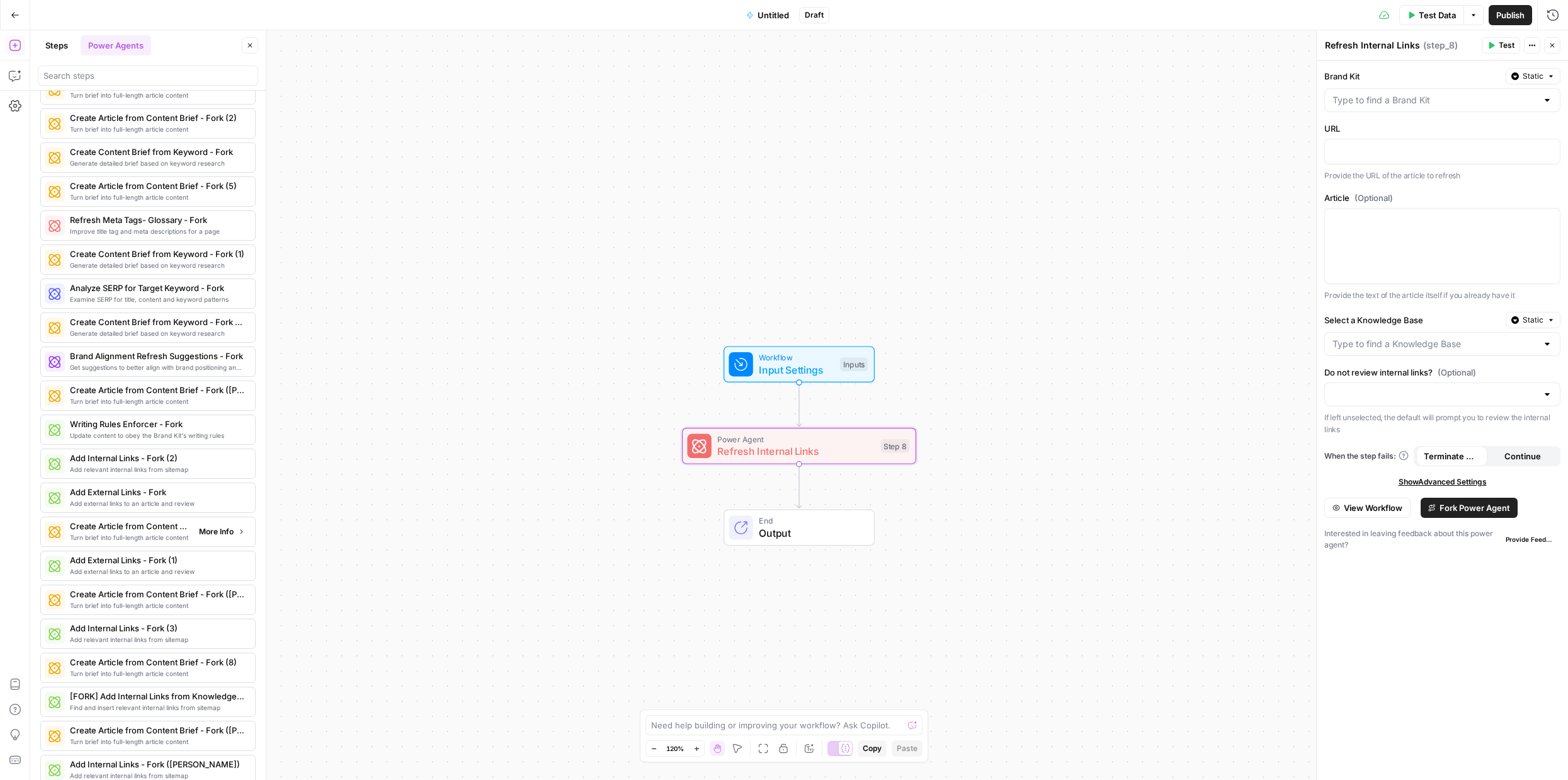
scroll to position [1309, 0]
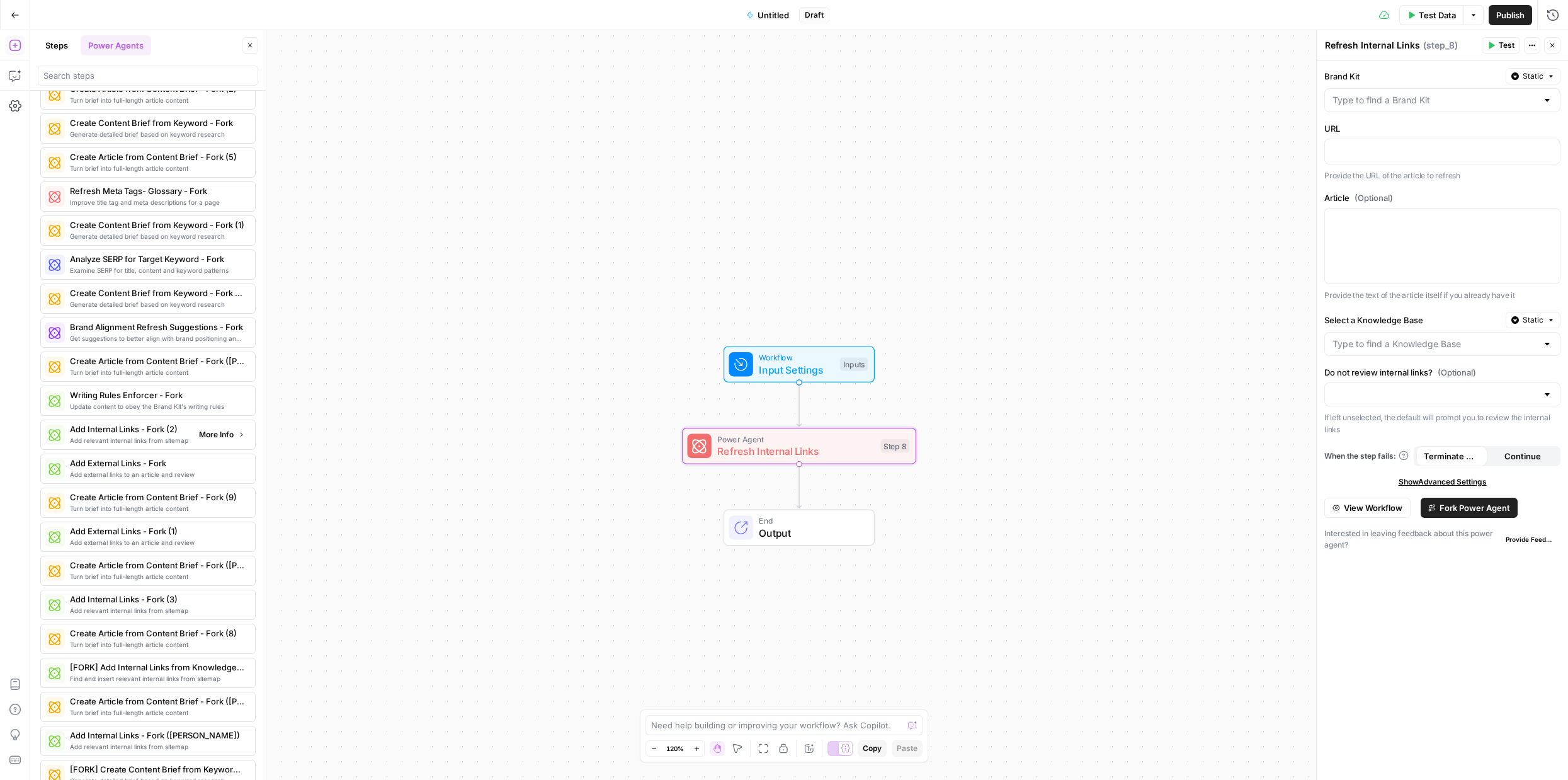
click at [154, 435] on span "Add relevant internal links from sitemap" at bounding box center [129, 440] width 119 height 10
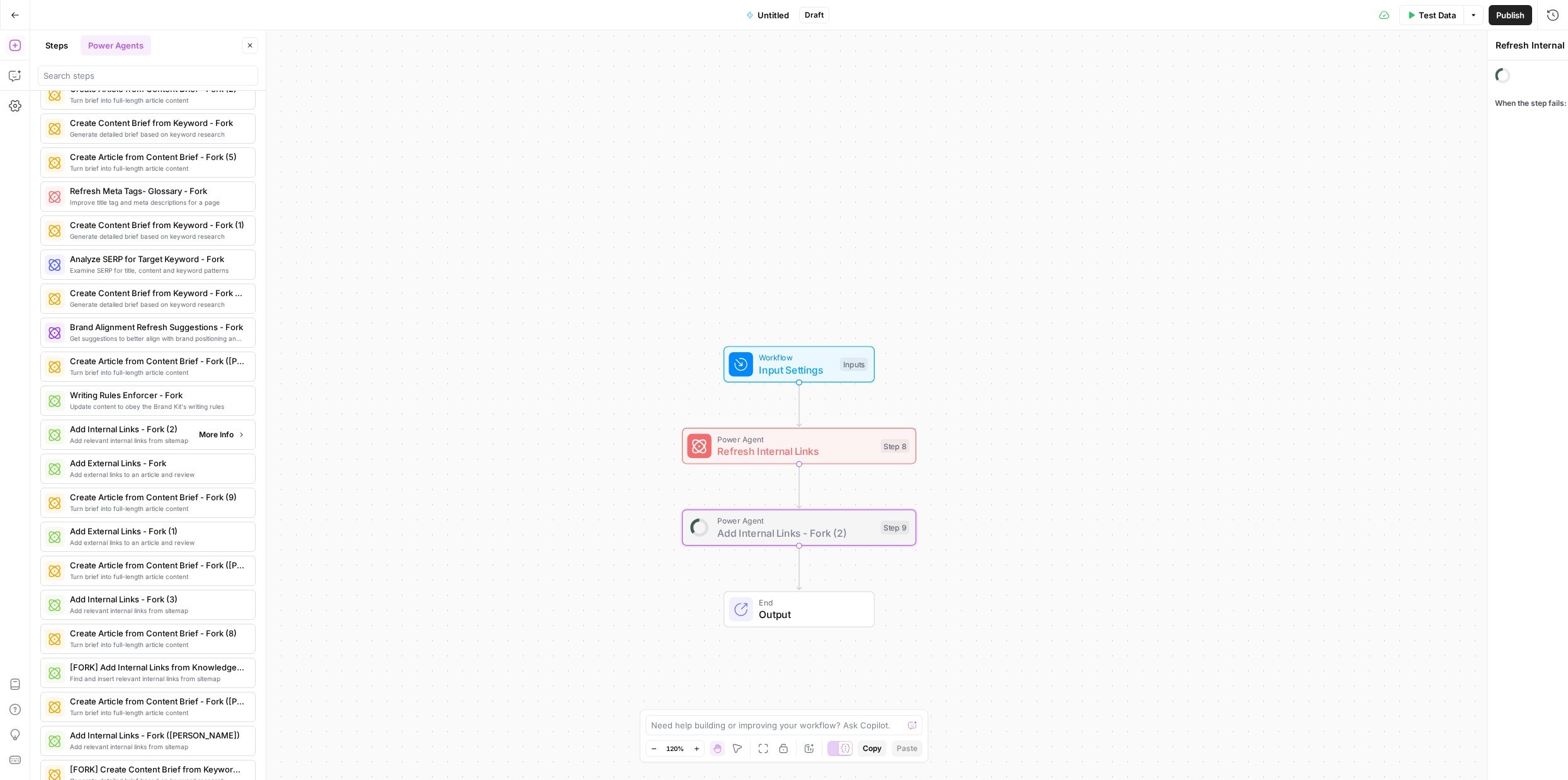
type textarea "Add Internal Links - Fork (2)"
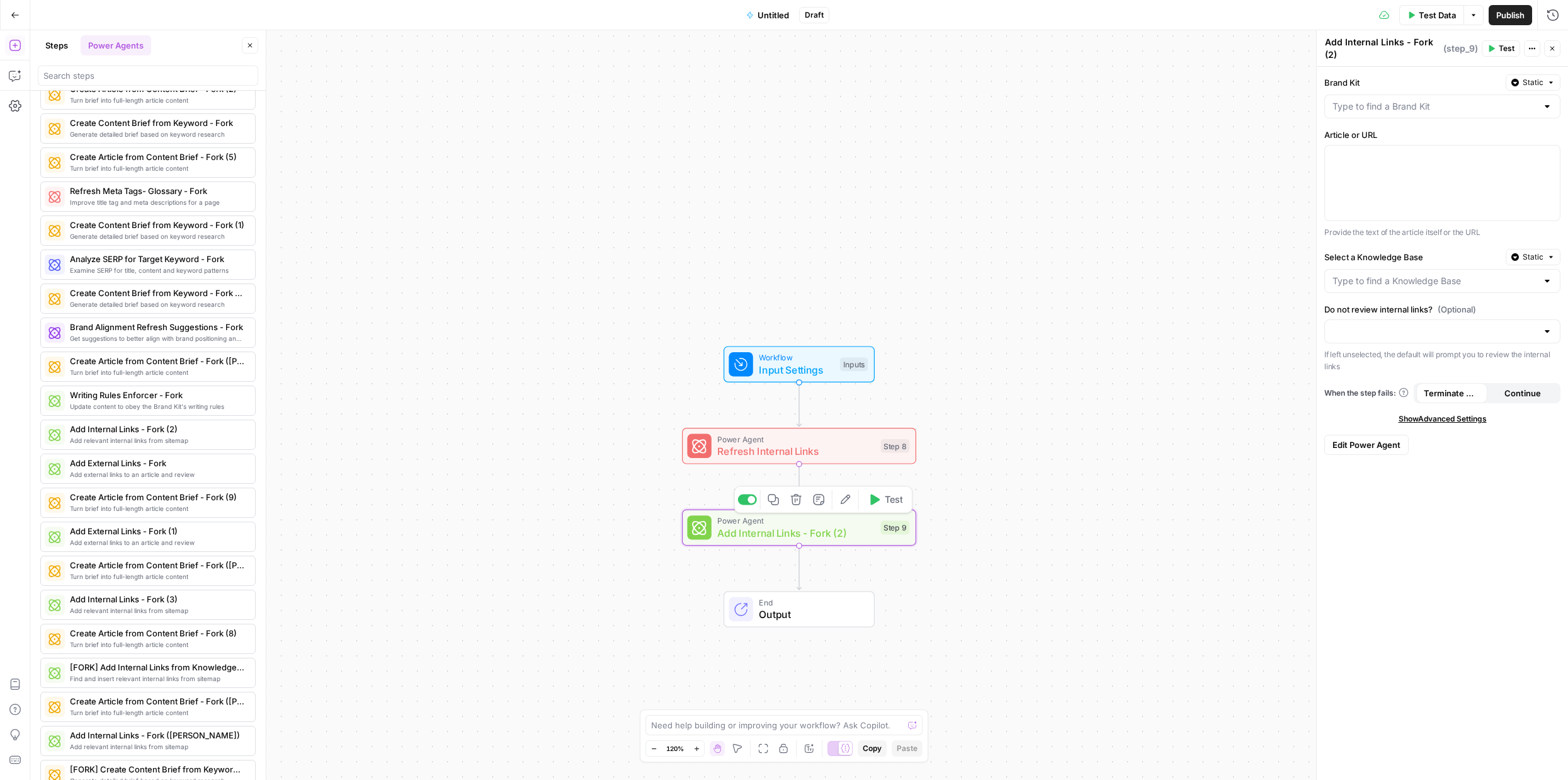
click at [797, 530] on span "Add Internal Links - Fork (2)" at bounding box center [796, 533] width 158 height 15
click at [798, 502] on icon "button" at bounding box center [797, 500] width 12 height 12
click at [744, 158] on span "Delete Step" at bounding box center [750, 161] width 49 height 13
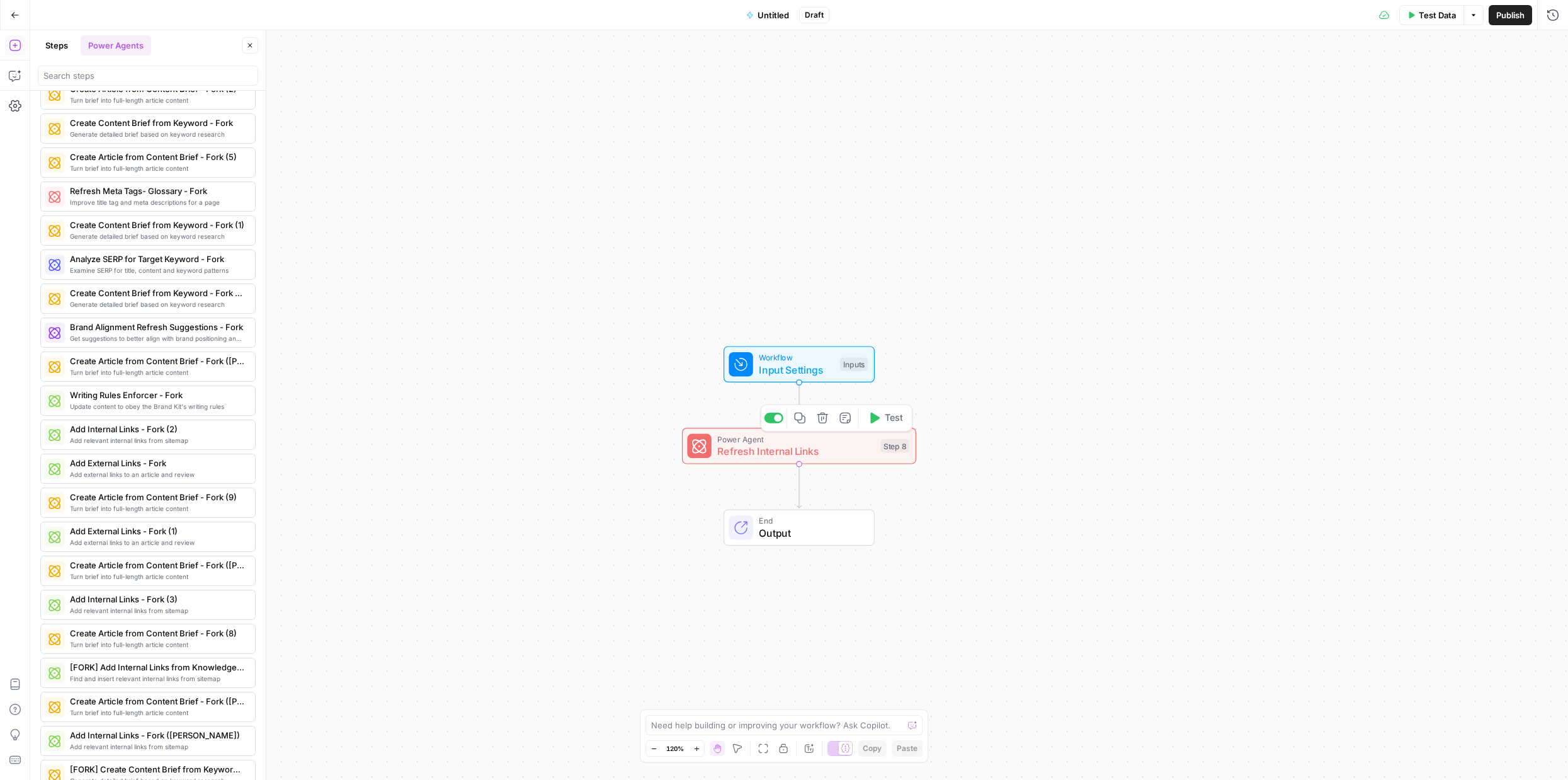
click at [825, 423] on icon "button" at bounding box center [823, 418] width 12 height 12
click at [756, 162] on span "Delete Step" at bounding box center [750, 161] width 49 height 13
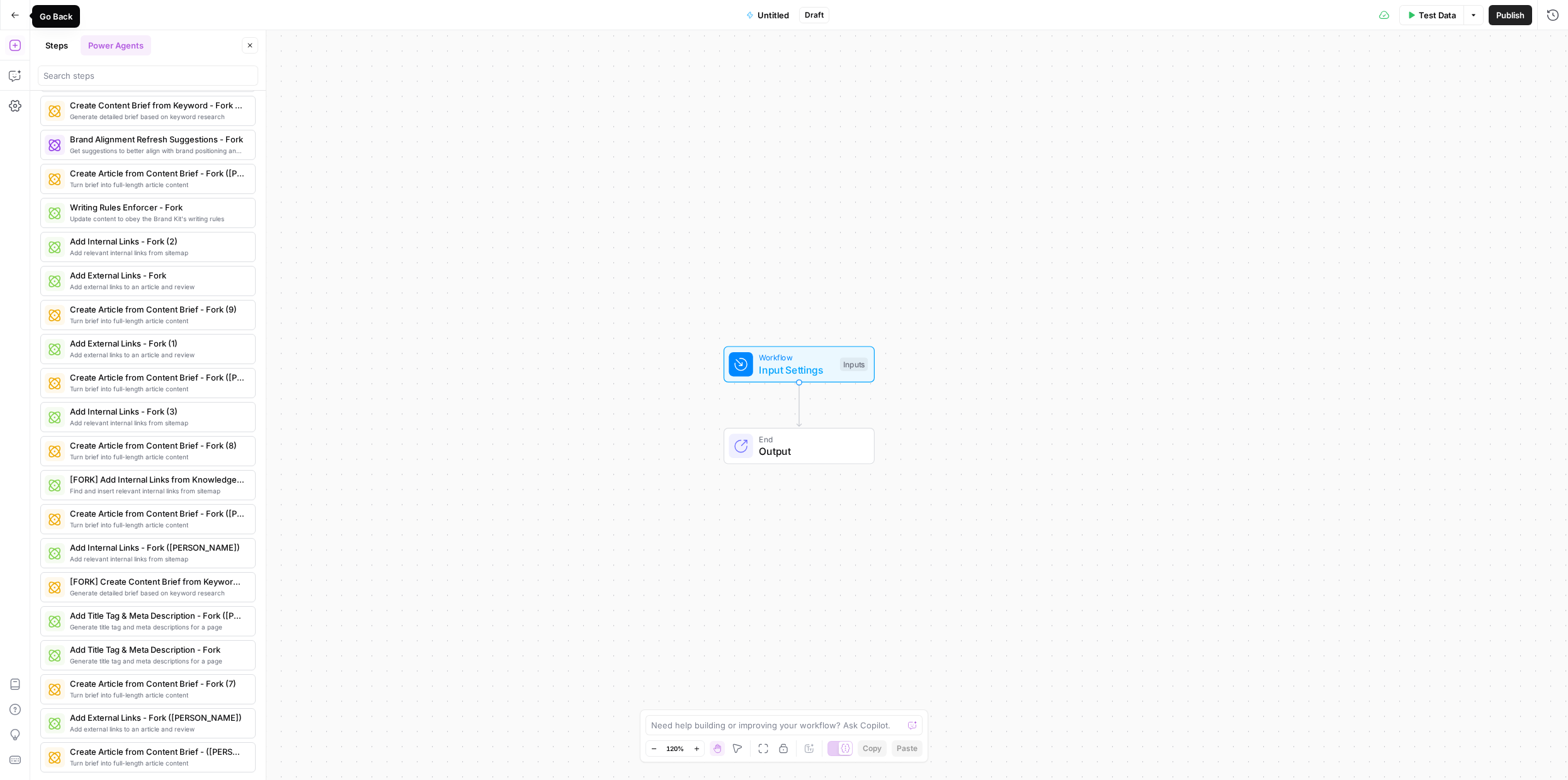
click at [16, 15] on icon "button" at bounding box center [15, 15] width 9 height 9
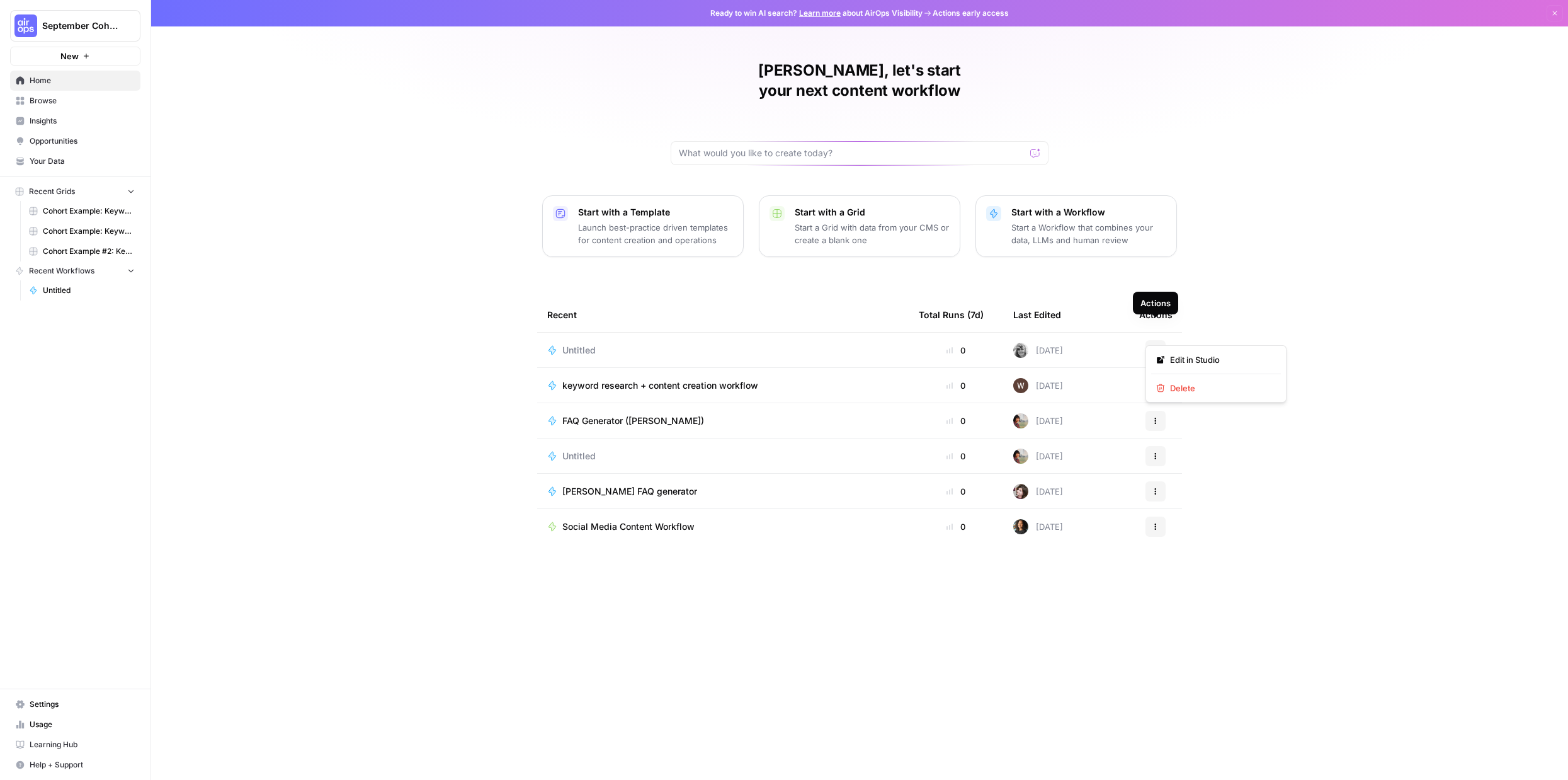
click at [1156, 346] on icon "button" at bounding box center [1156, 350] width 8 height 8
click at [1180, 384] on span "Delete" at bounding box center [1220, 388] width 101 height 13
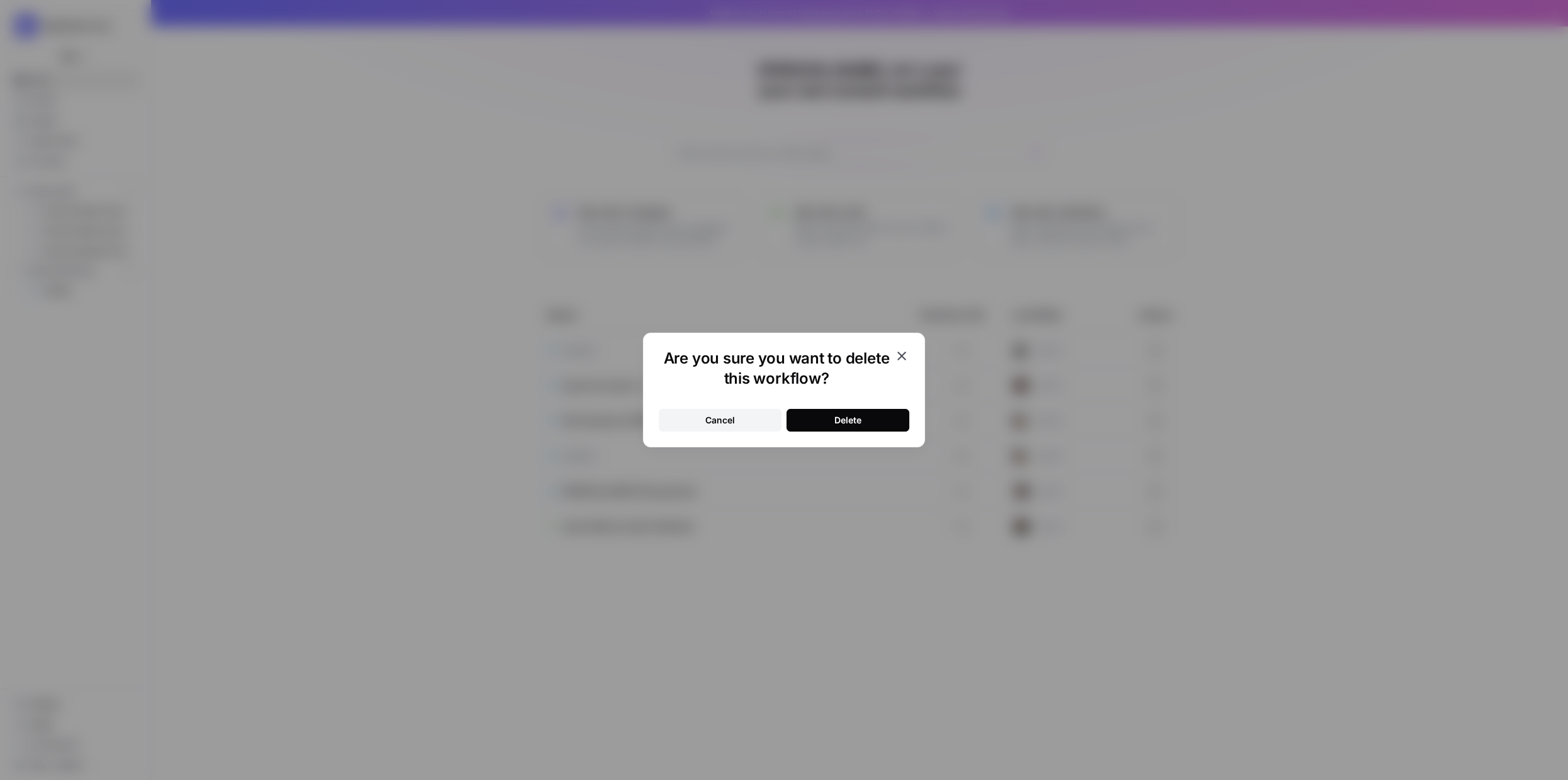
click at [855, 421] on div "Delete" at bounding box center [848, 420] width 27 height 13
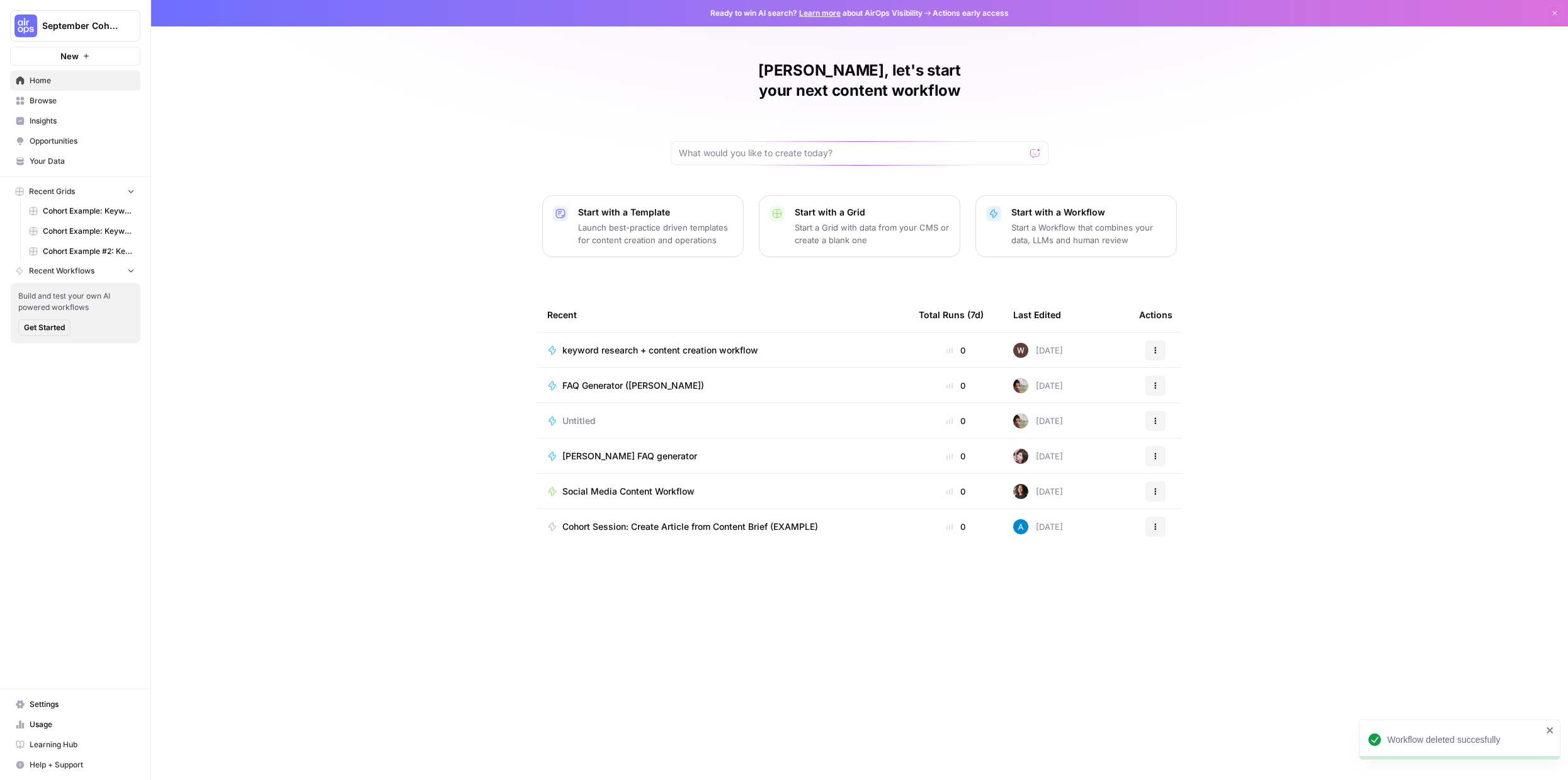
click at [696, 221] on p "Launch best-practice driven templates for content creation and operations" at bounding box center [656, 233] width 155 height 25
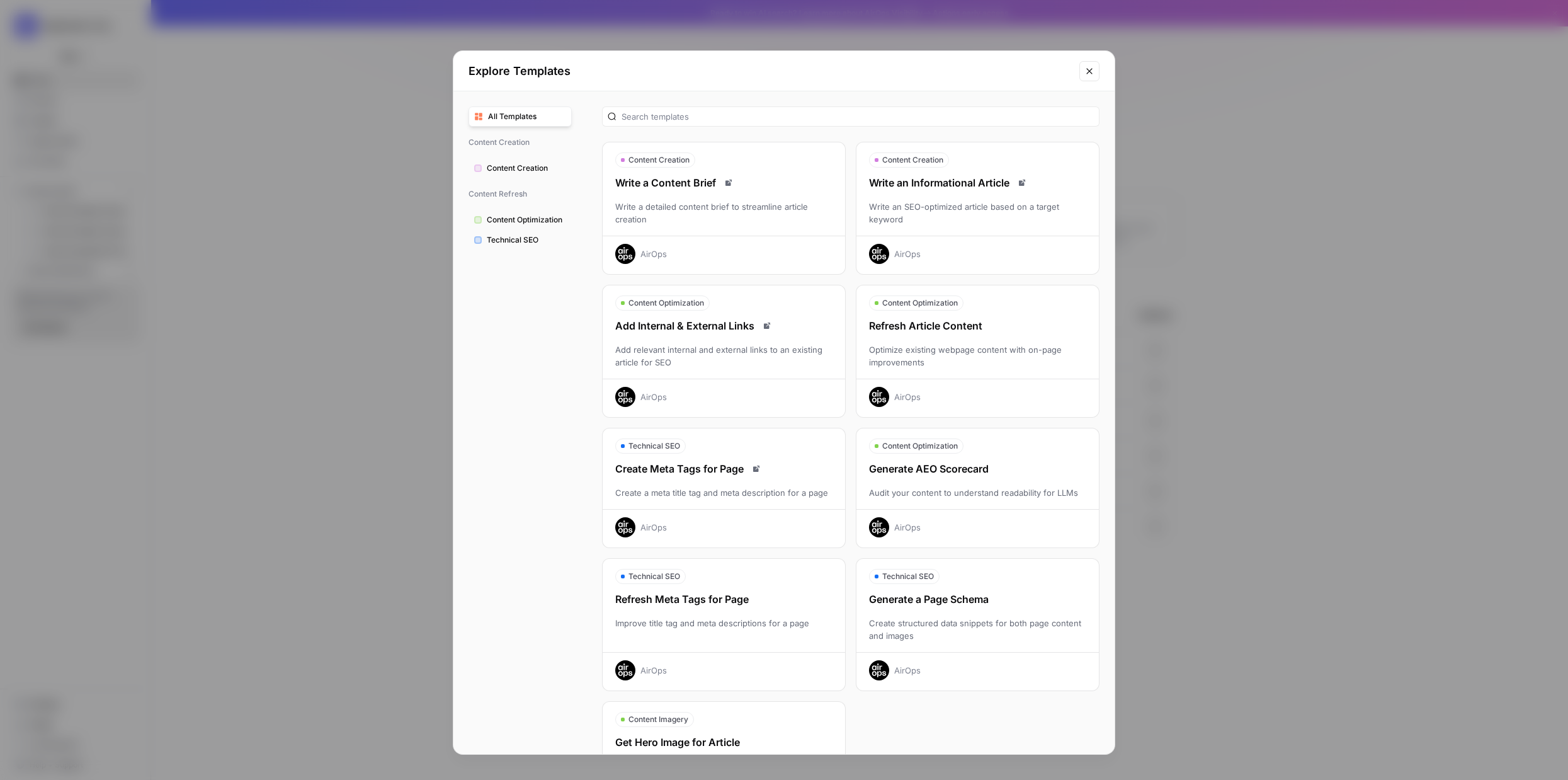
click at [749, 359] on div "Add relevant internal and external links to an existing article for SEO" at bounding box center [724, 356] width 243 height 25
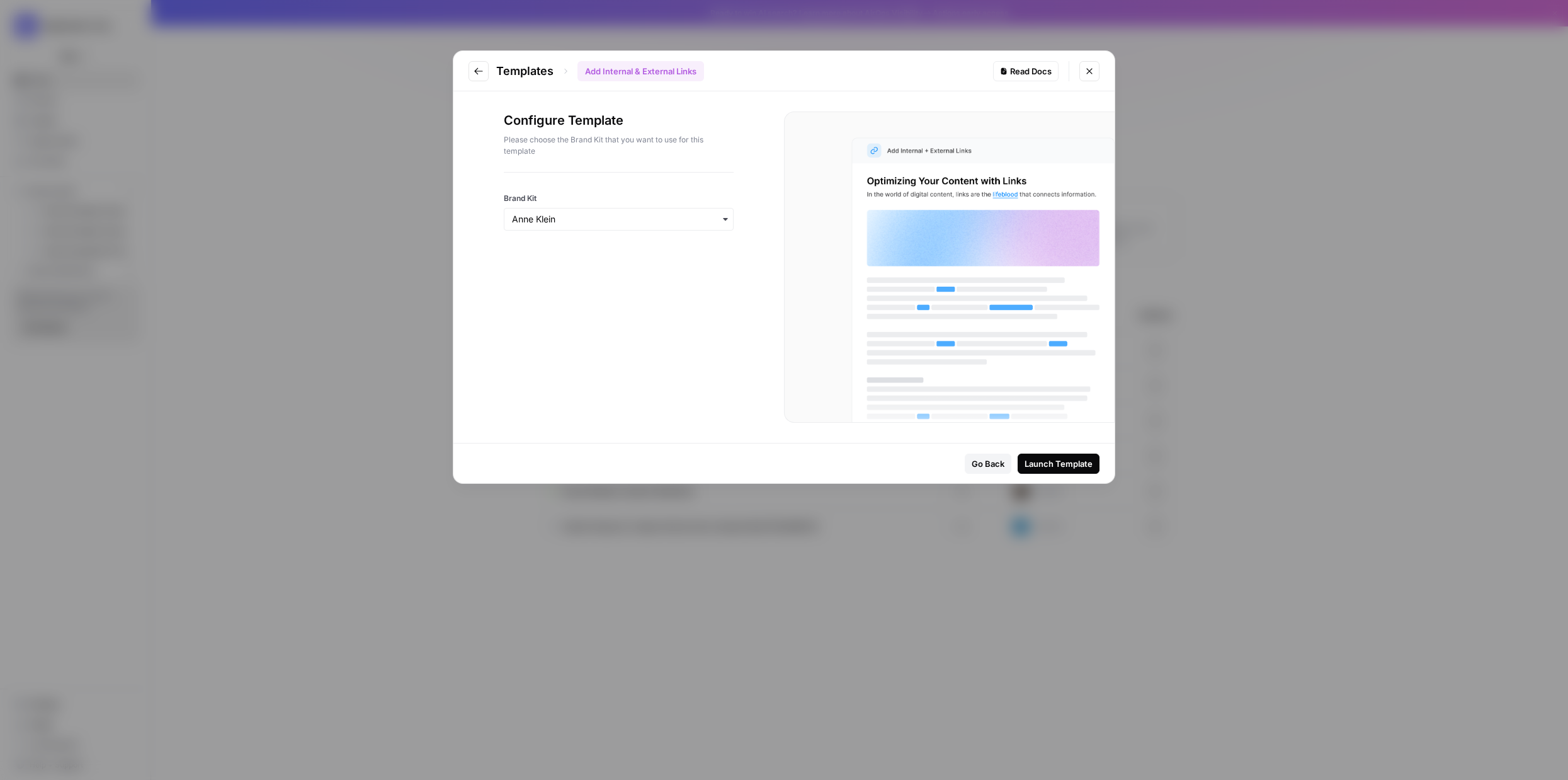
click at [728, 215] on icon "button" at bounding box center [725, 219] width 10 height 10
click at [761, 170] on div "Configure Template Please choose the Brand Kit that you want to use for this te…" at bounding box center [618, 267] width 330 height 352
click at [1073, 462] on div "Launch Template" at bounding box center [1059, 463] width 68 height 13
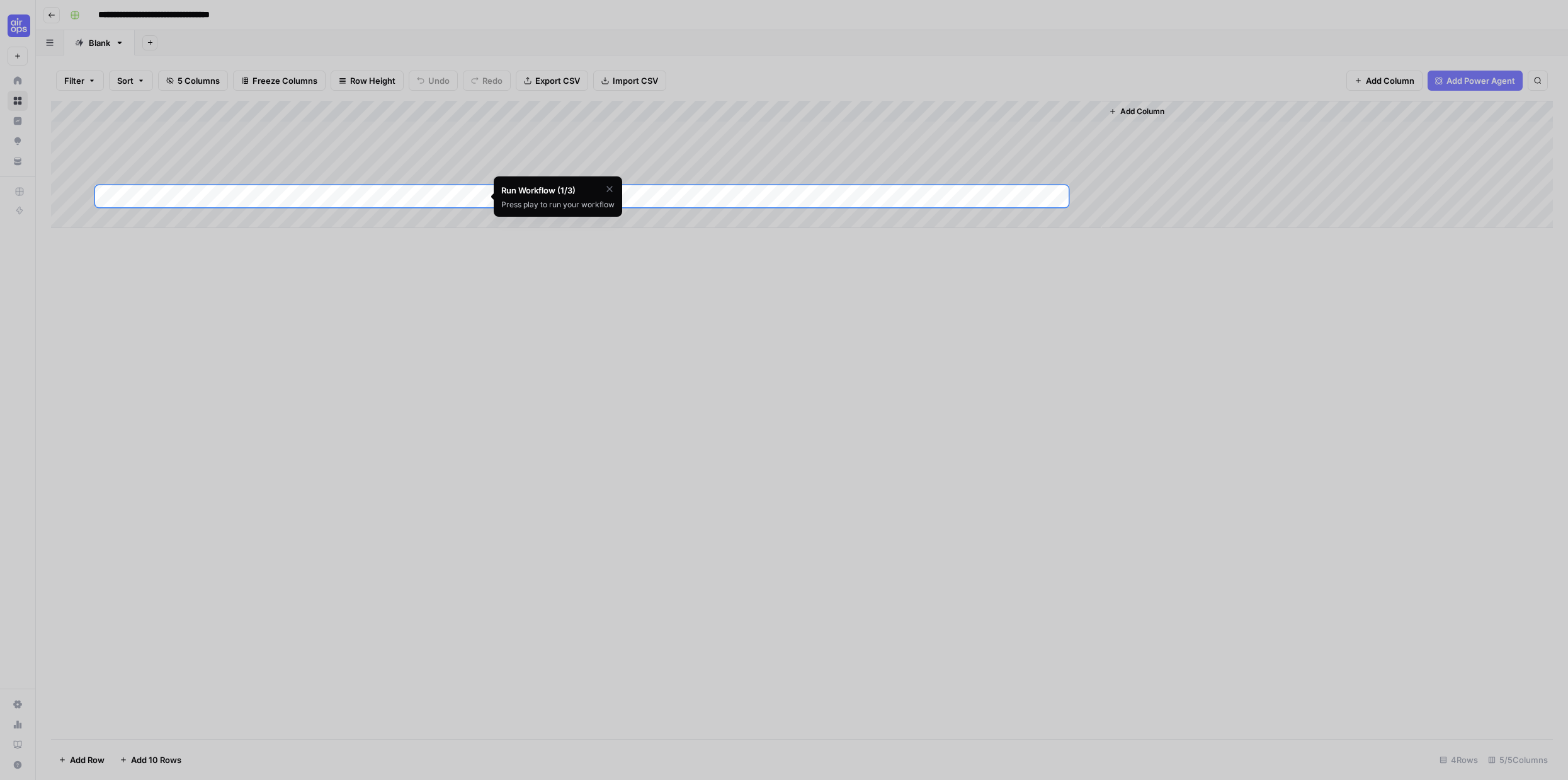
click at [419, 319] on div at bounding box center [784, 597] width 1568 height 780
click at [609, 187] on icon "button" at bounding box center [609, 189] width 10 height 10
click at [587, 223] on span "Skip Tutorial" at bounding box center [577, 220] width 39 height 10
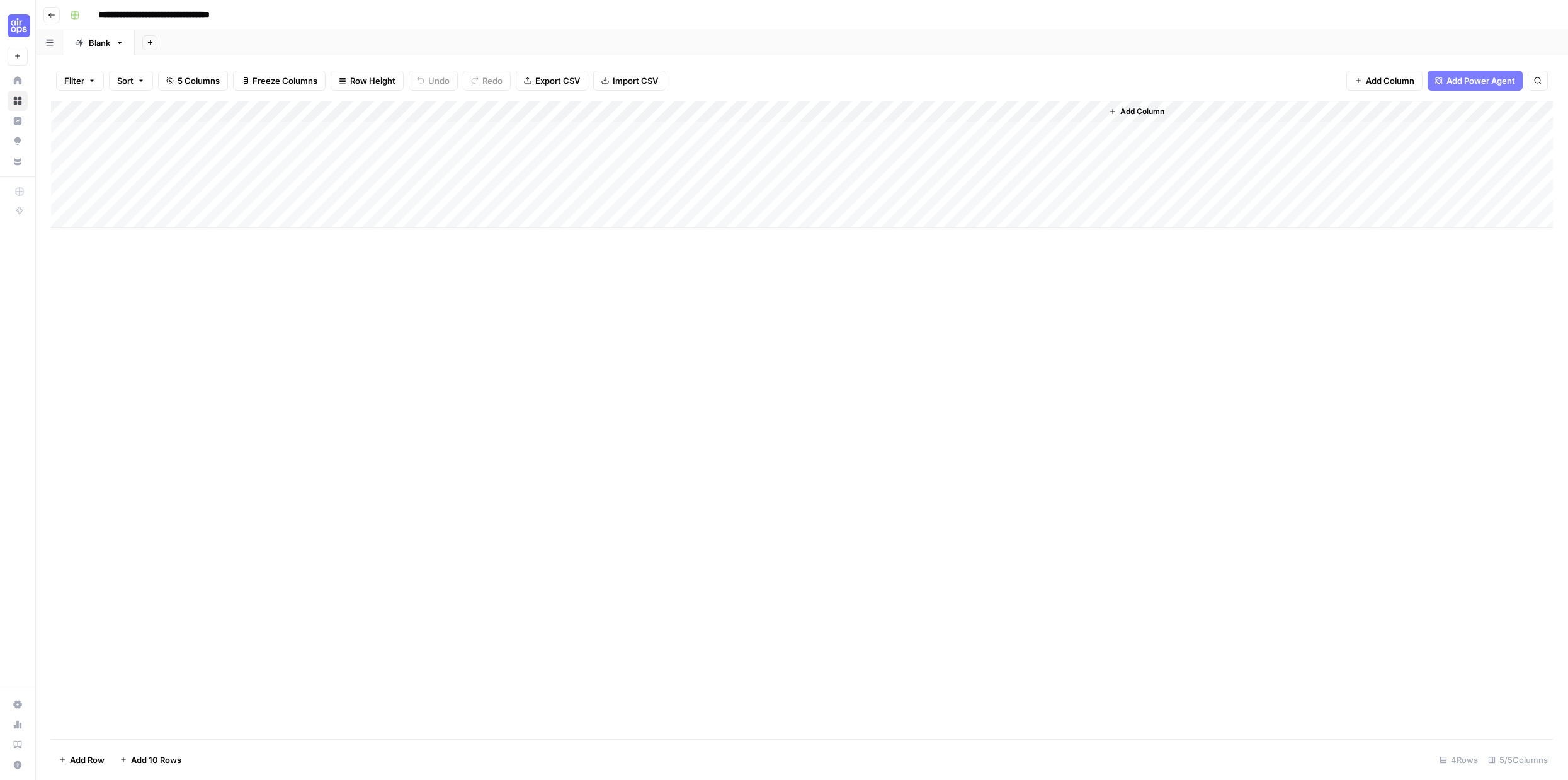
click at [460, 110] on div "Add Column" at bounding box center [802, 164] width 1502 height 127
click at [371, 136] on input "Add Internal Links from SERP" at bounding box center [377, 142] width 128 height 13
click at [462, 110] on div "Add Column" at bounding box center [802, 164] width 1502 height 127
click at [360, 110] on div at bounding box center [395, 113] width 186 height 25
click at [353, 112] on div at bounding box center [395, 113] width 186 height 25
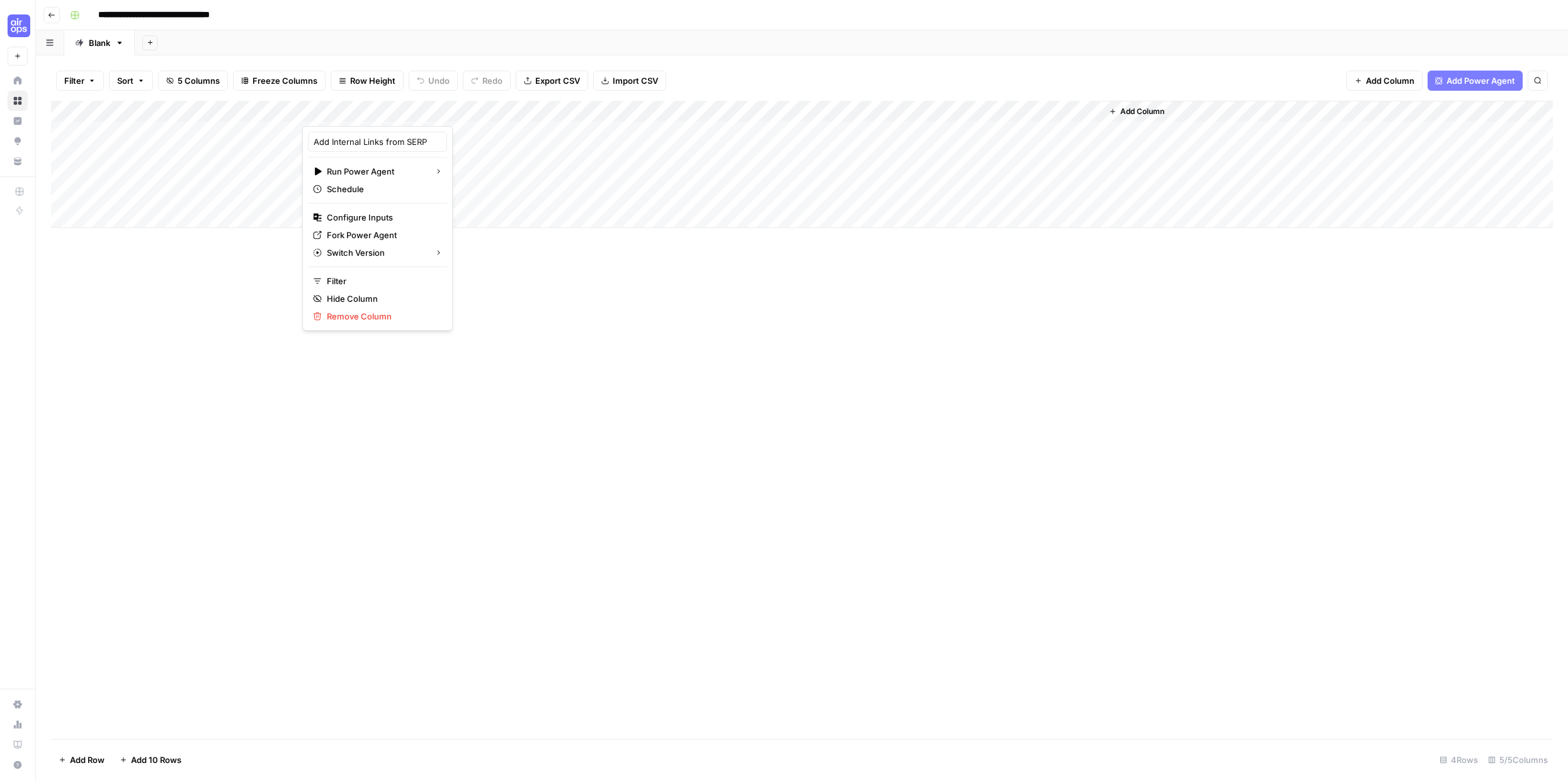
click at [353, 112] on div at bounding box center [395, 113] width 186 height 25
click at [1089, 111] on div "Add Column" at bounding box center [802, 164] width 1502 height 127
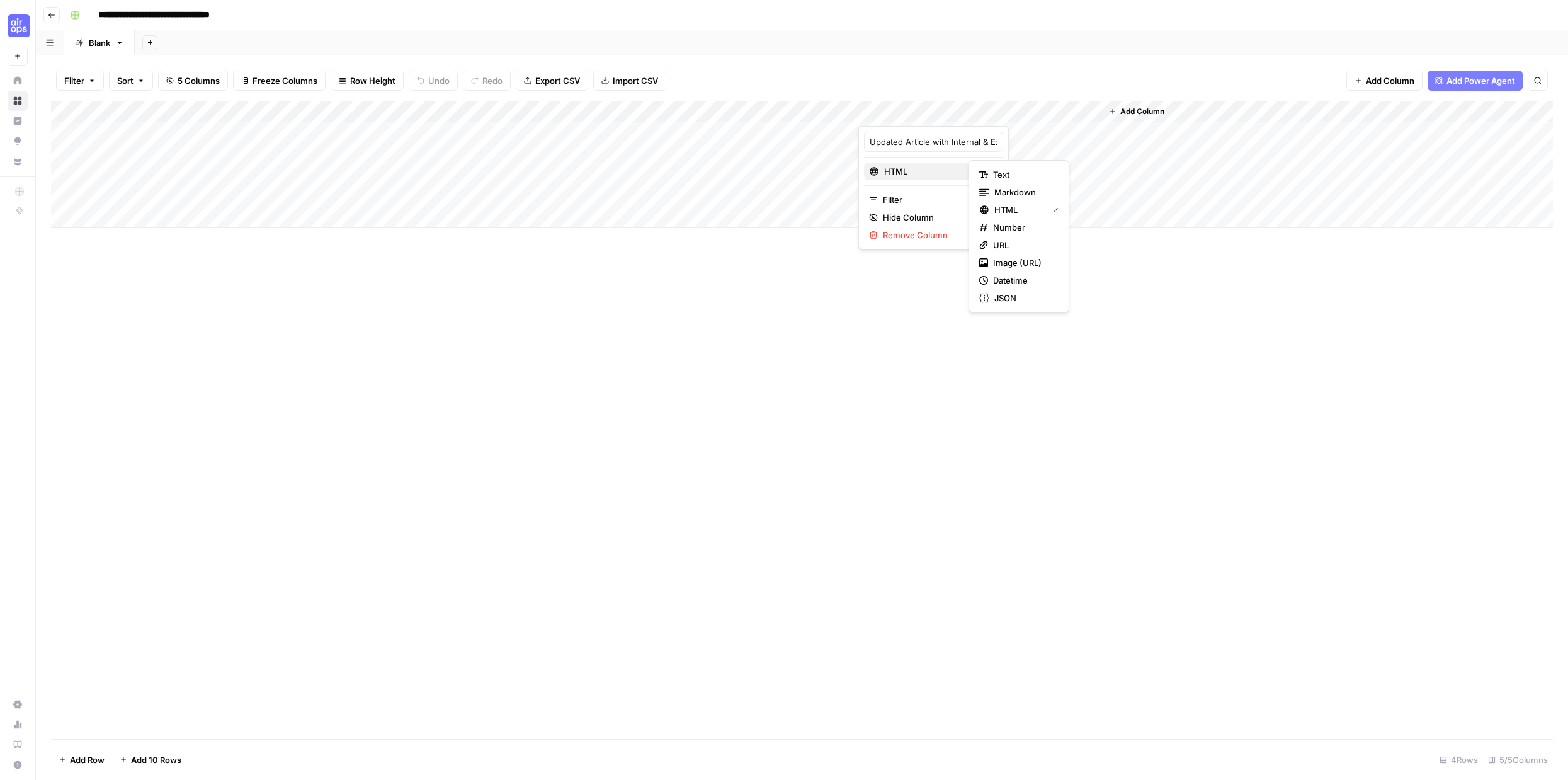
click at [944, 168] on span "HTML" at bounding box center [932, 171] width 96 height 13
click at [999, 173] on span "Text" at bounding box center [1023, 174] width 61 height 13
click at [882, 110] on div "Add Column" at bounding box center [802, 164] width 1502 height 127
click at [460, 111] on div "Add Column" at bounding box center [802, 164] width 1502 height 127
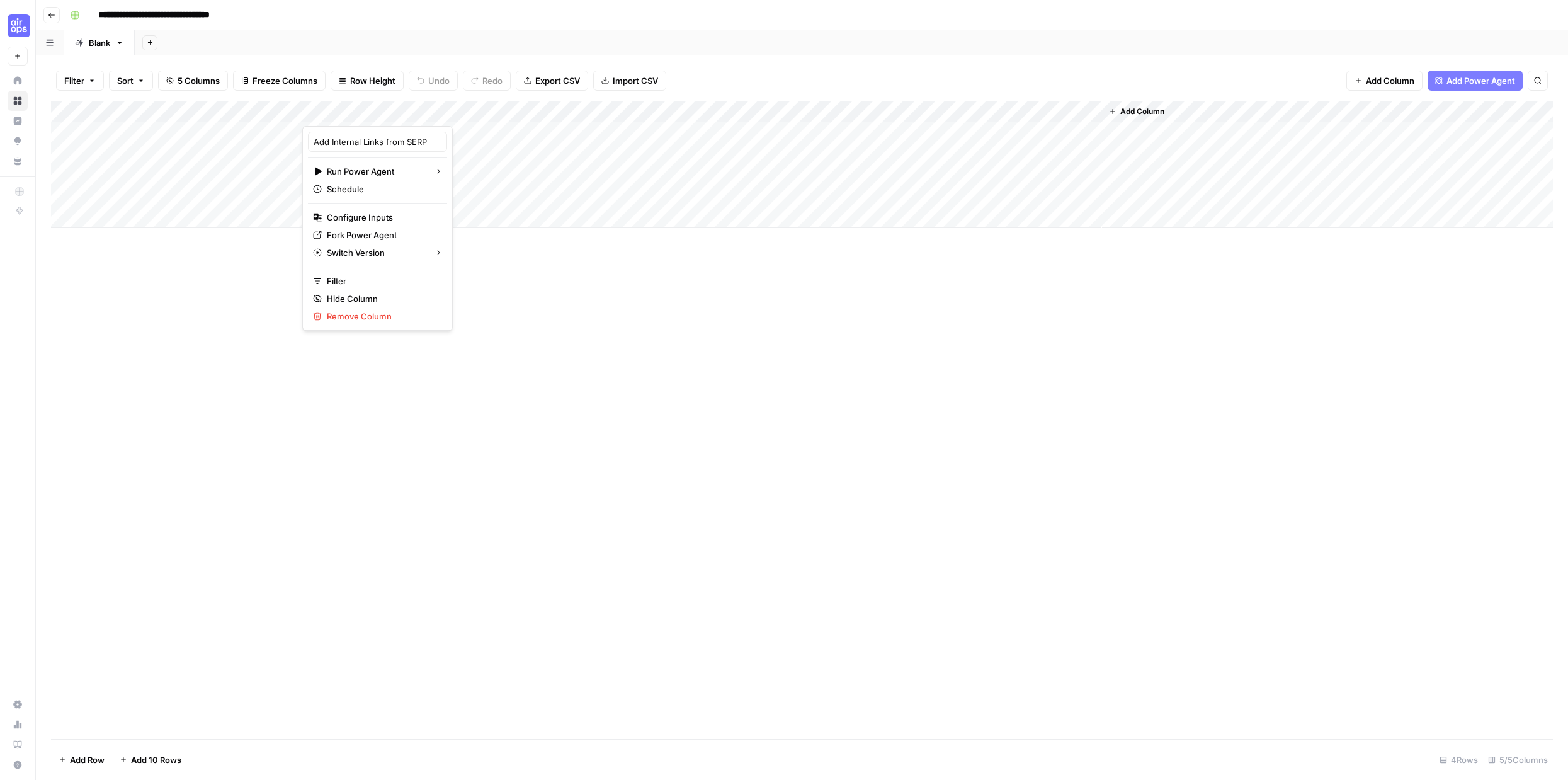
click at [431, 114] on div at bounding box center [395, 113] width 186 height 25
click at [1454, 83] on span "Add Power Agent" at bounding box center [1481, 80] width 69 height 13
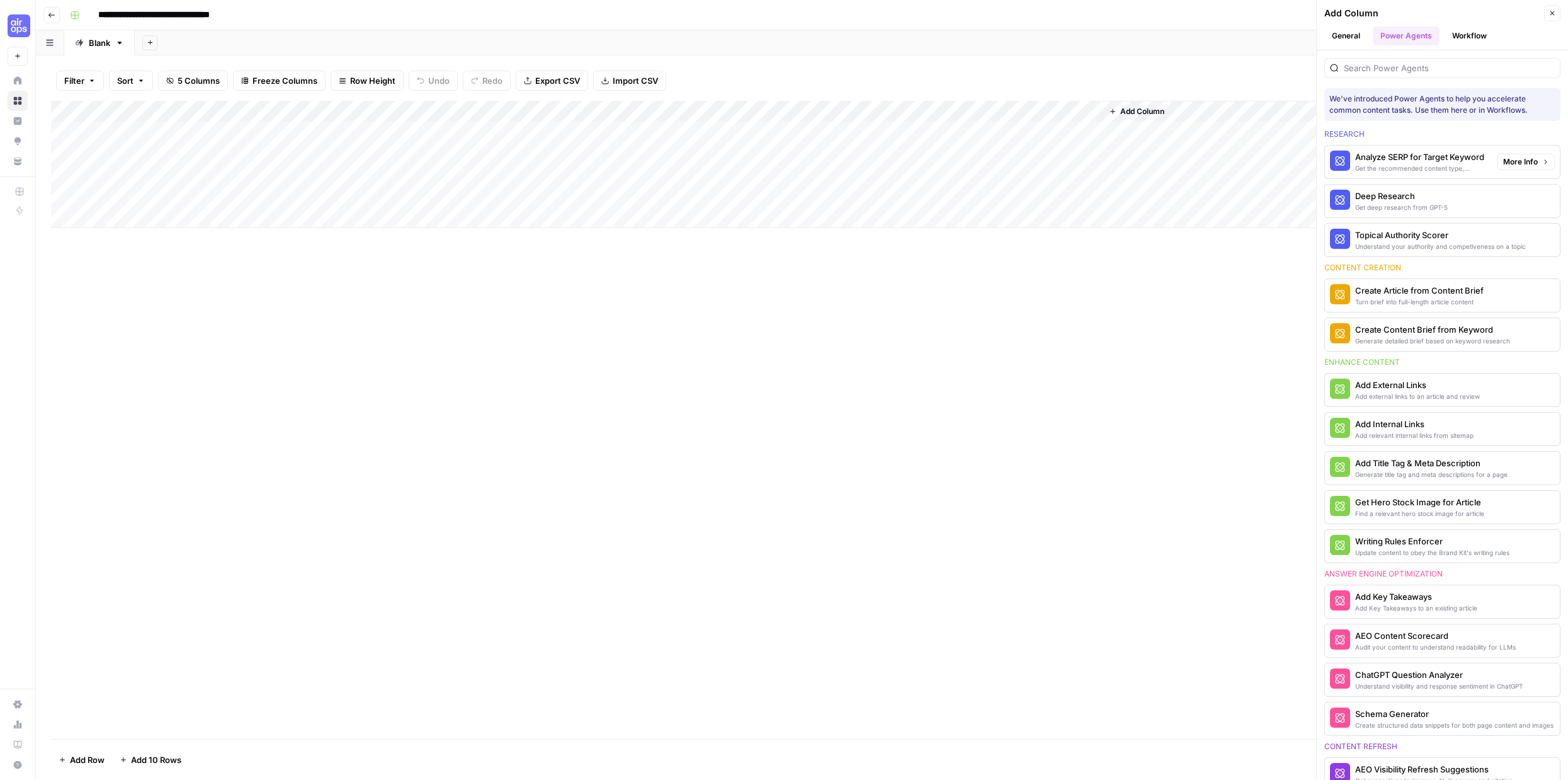
click at [1518, 157] on span "More Info" at bounding box center [1520, 161] width 35 height 11
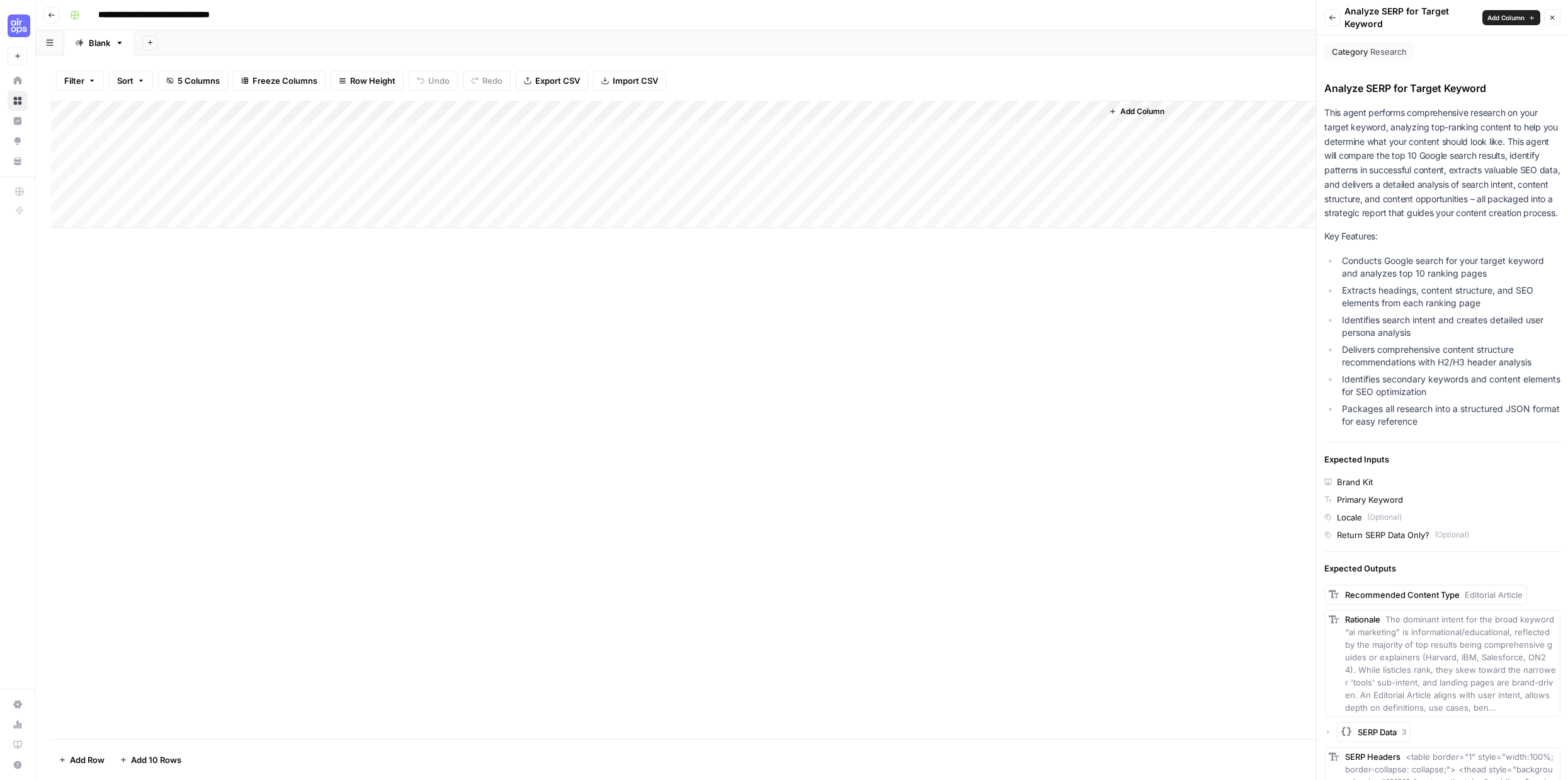
click at [1334, 19] on icon "button" at bounding box center [1332, 17] width 8 height 8
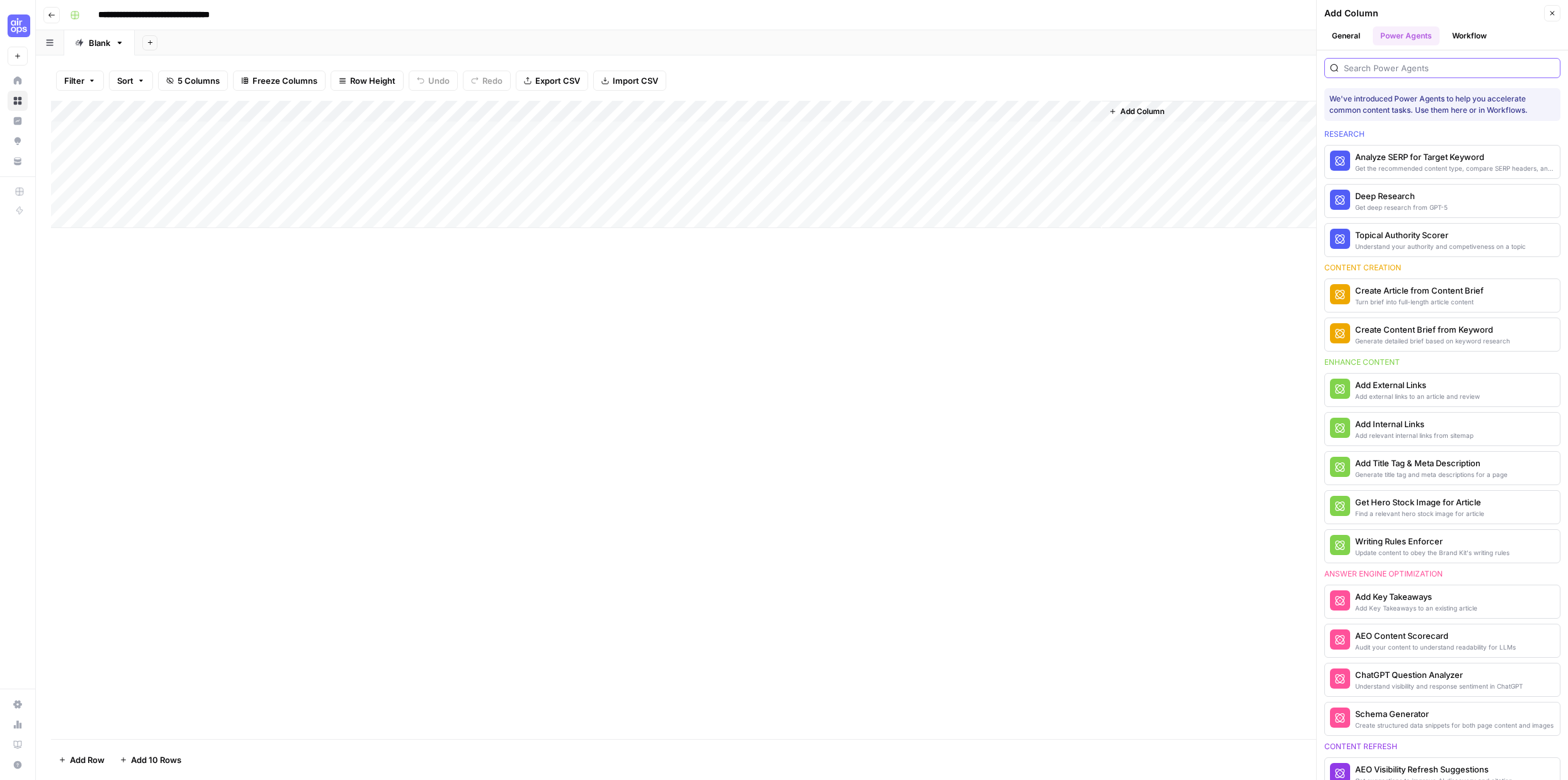
click at [1421, 64] on input "search" at bounding box center [1449, 67] width 211 height 13
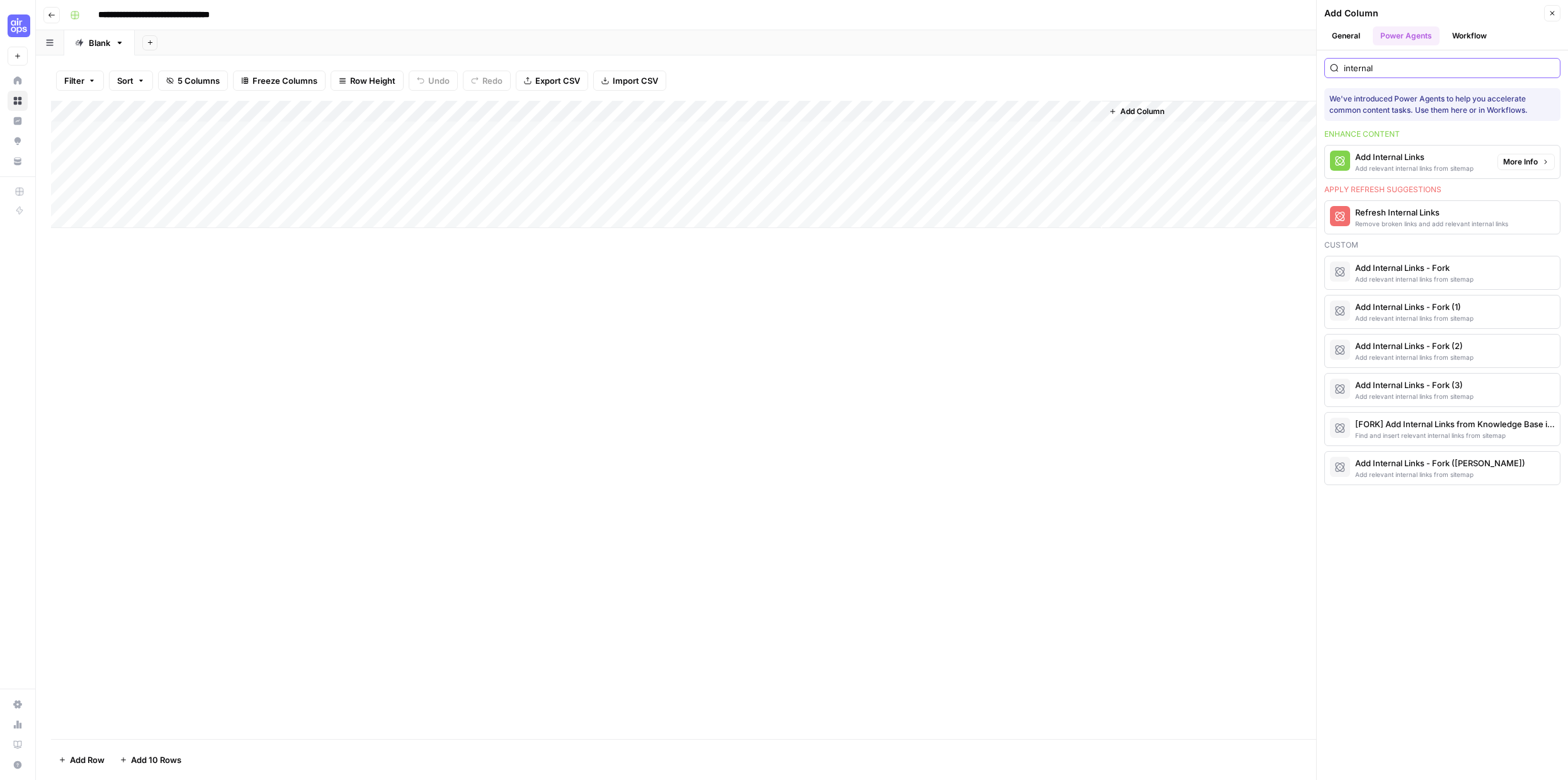
type input "internal"
click at [1520, 161] on span "More Info" at bounding box center [1520, 161] width 35 height 11
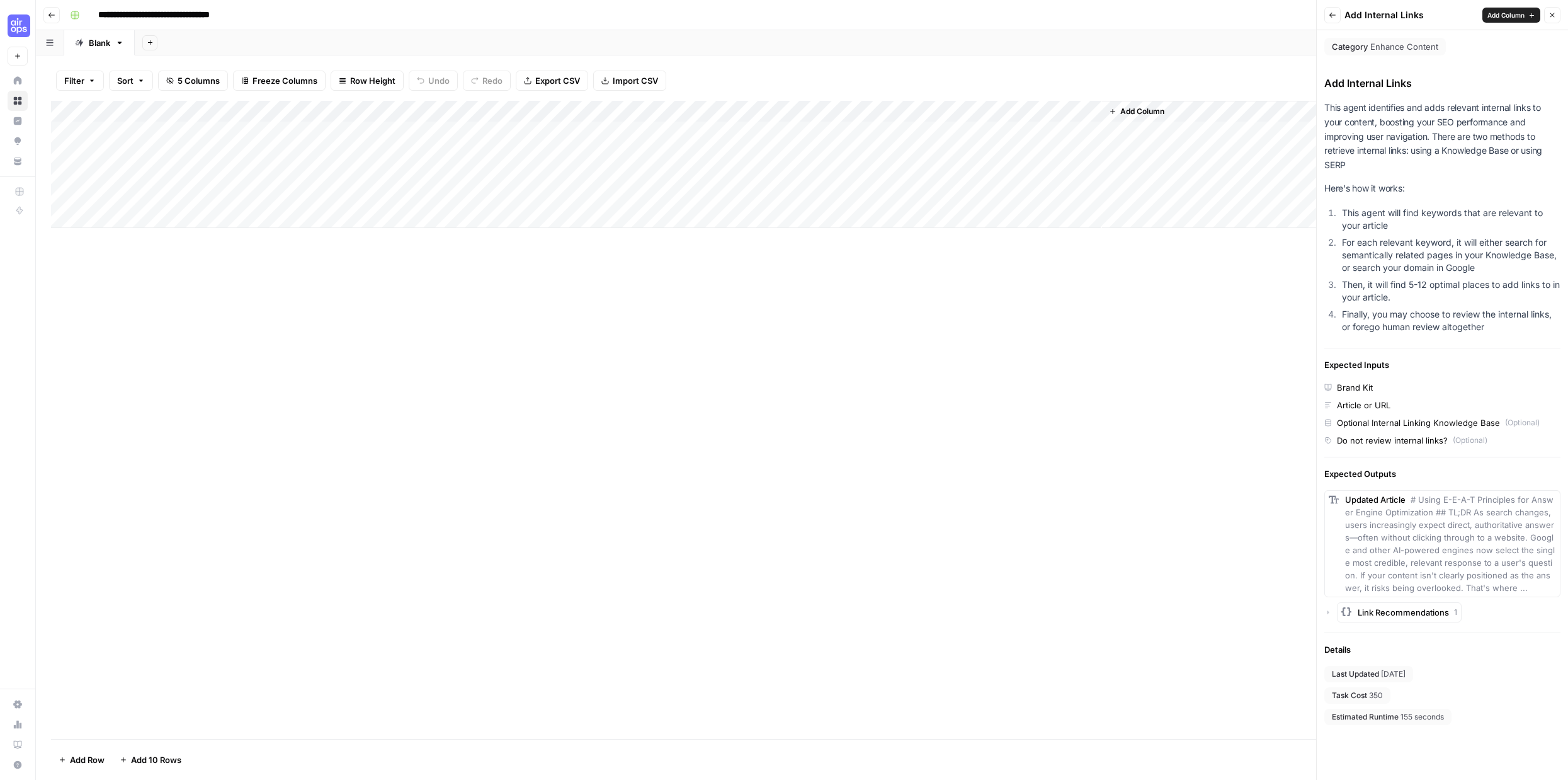
click at [1463, 547] on span "# Using E-E-A-T Principles for Answer Engine Optimization ## TL;DR As search ch…" at bounding box center [1450, 543] width 210 height 99
click at [1412, 609] on span "Link Recommendations" at bounding box center [1404, 612] width 91 height 13
click at [1414, 638] on span "recommendations" at bounding box center [1406, 637] width 72 height 13
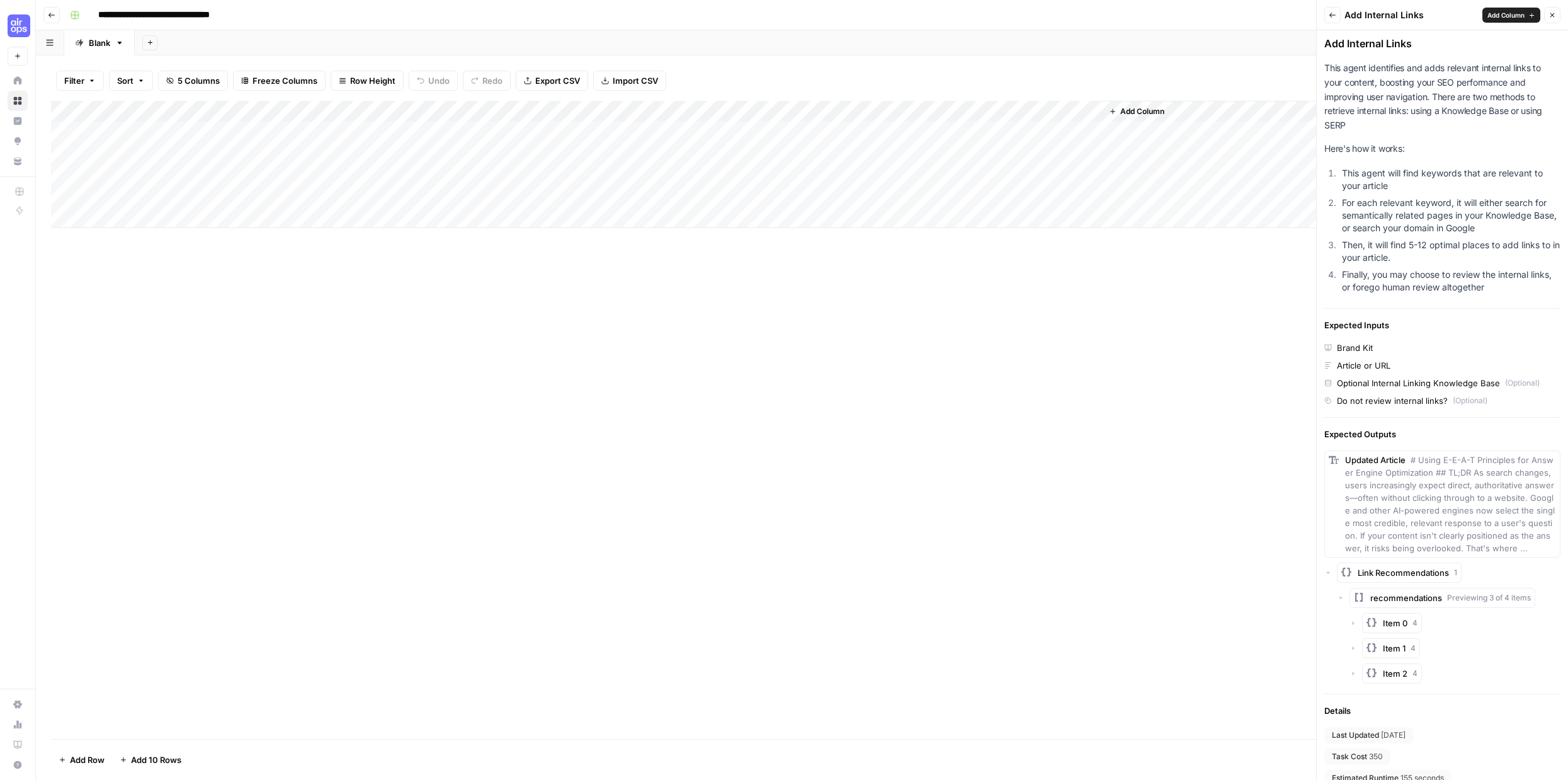
scroll to position [54, 0]
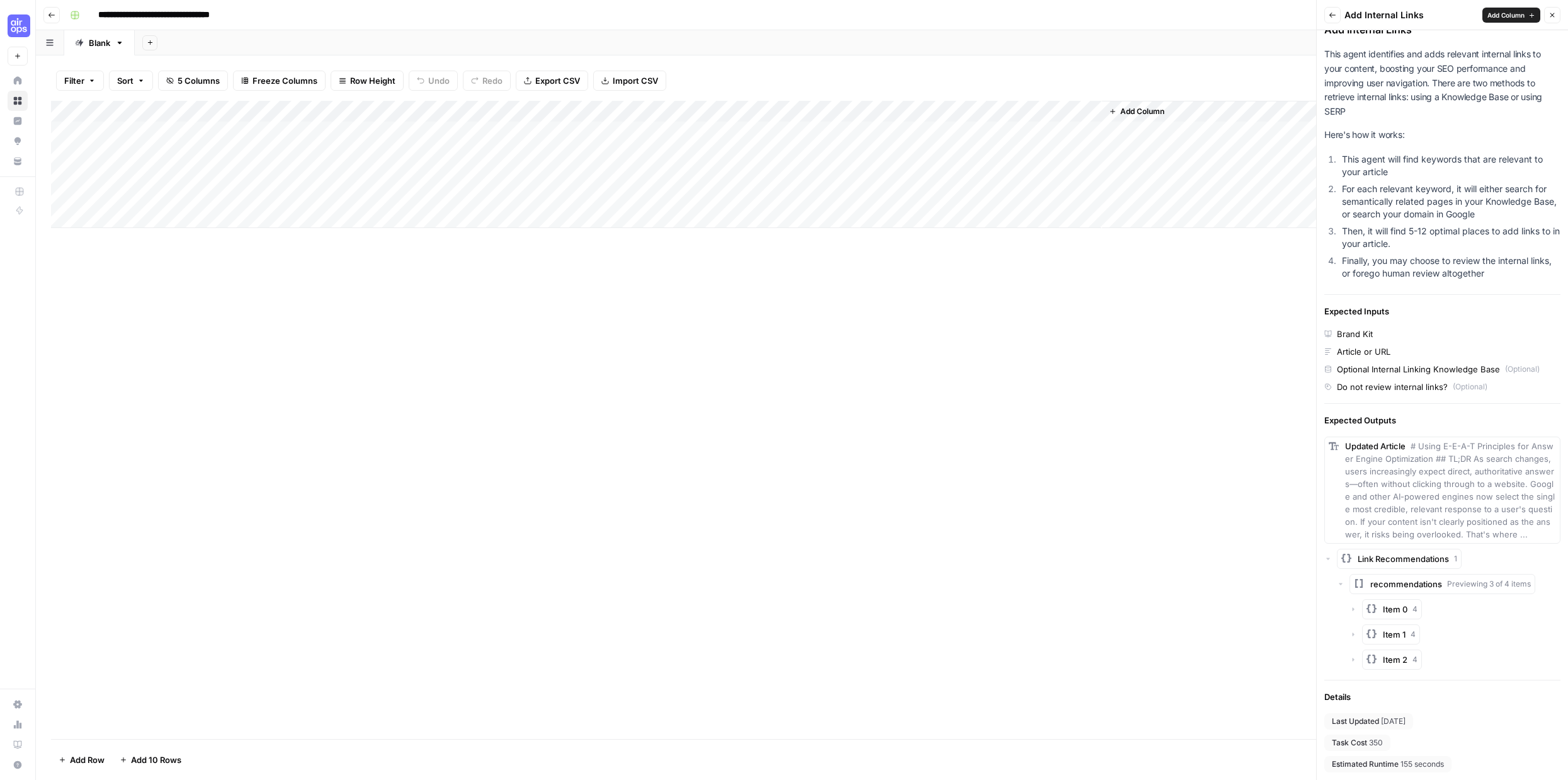
click at [1380, 608] on button "Item 0 4" at bounding box center [1391, 609] width 60 height 20
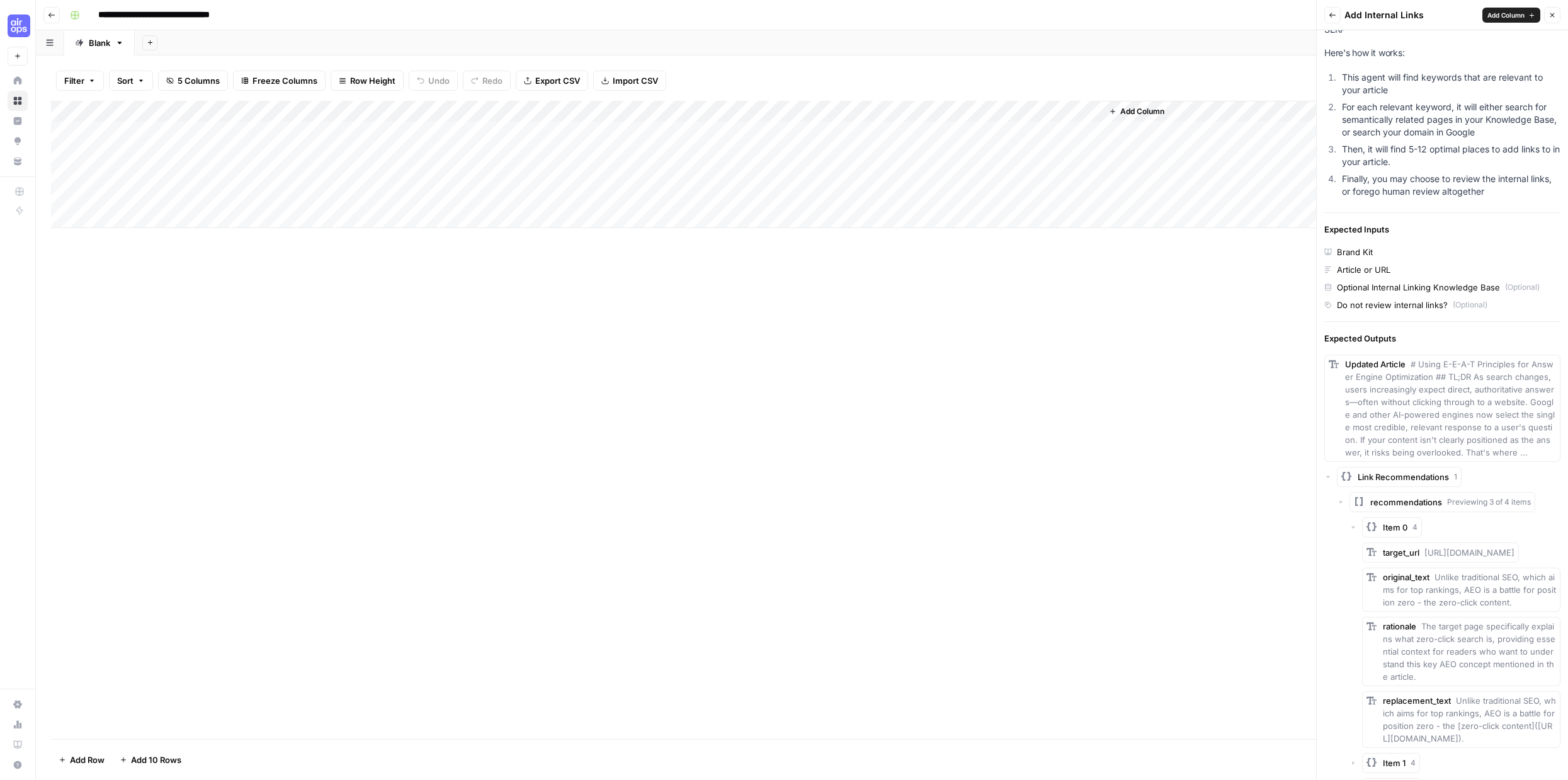
scroll to position [56, 0]
